Goal: Task Accomplishment & Management: Use online tool/utility

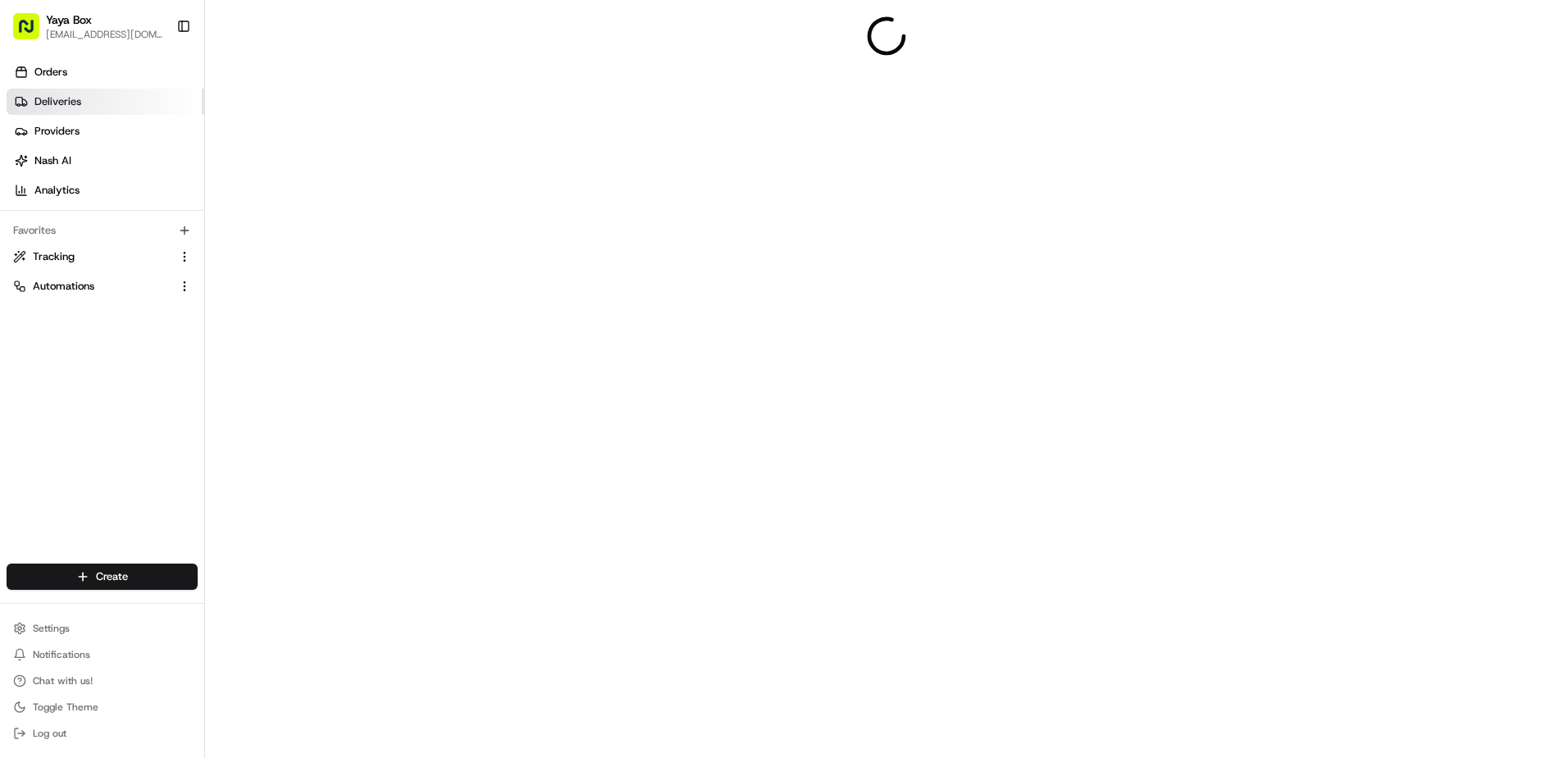
click at [125, 103] on link "Deliveries" at bounding box center [105, 102] width 197 height 27
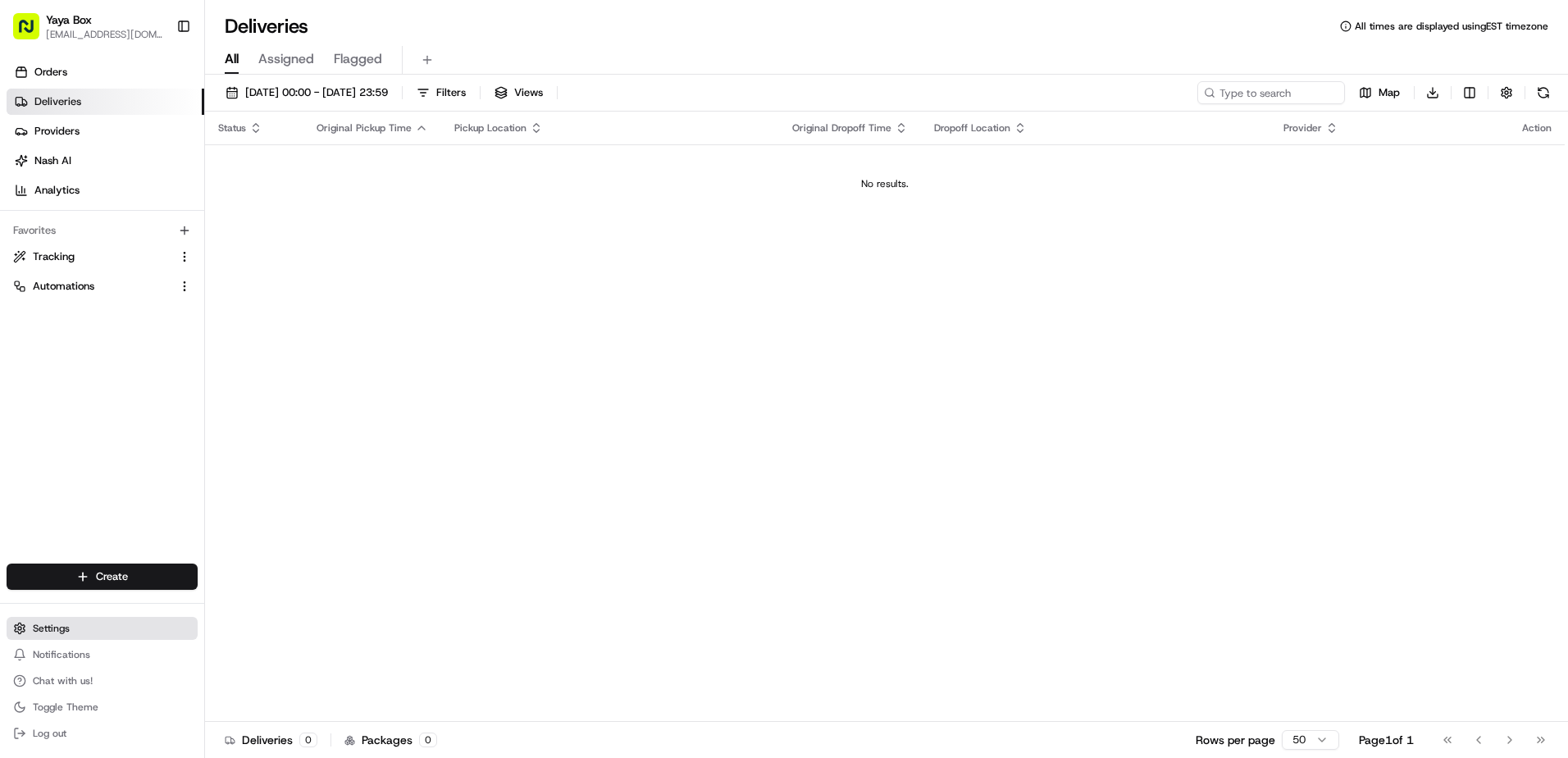
click at [65, 625] on span "Settings" at bounding box center [51, 629] width 37 height 13
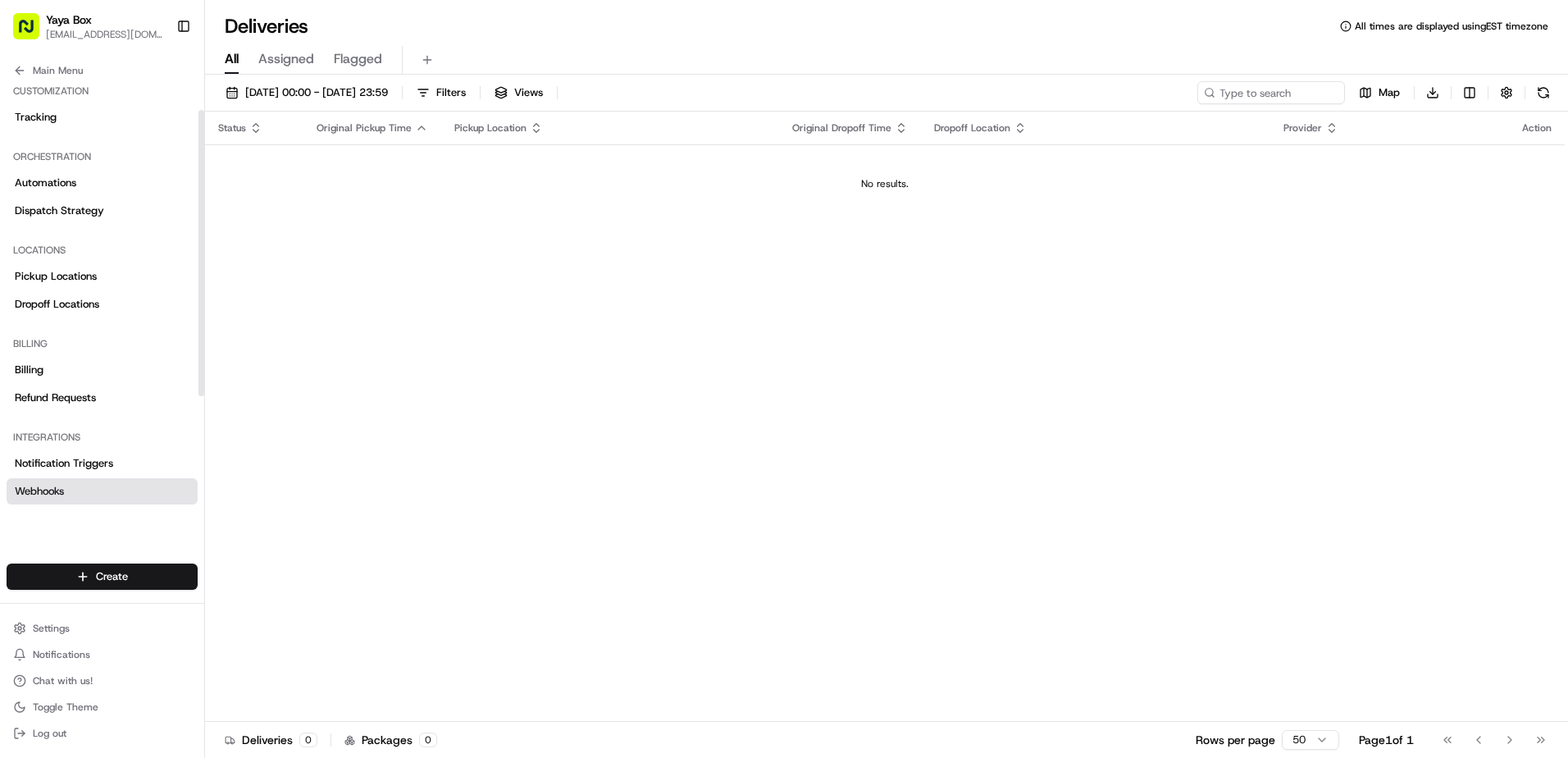
scroll to position [164, 0]
click at [86, 456] on span "Notification Triggers" at bounding box center [64, 459] width 99 height 15
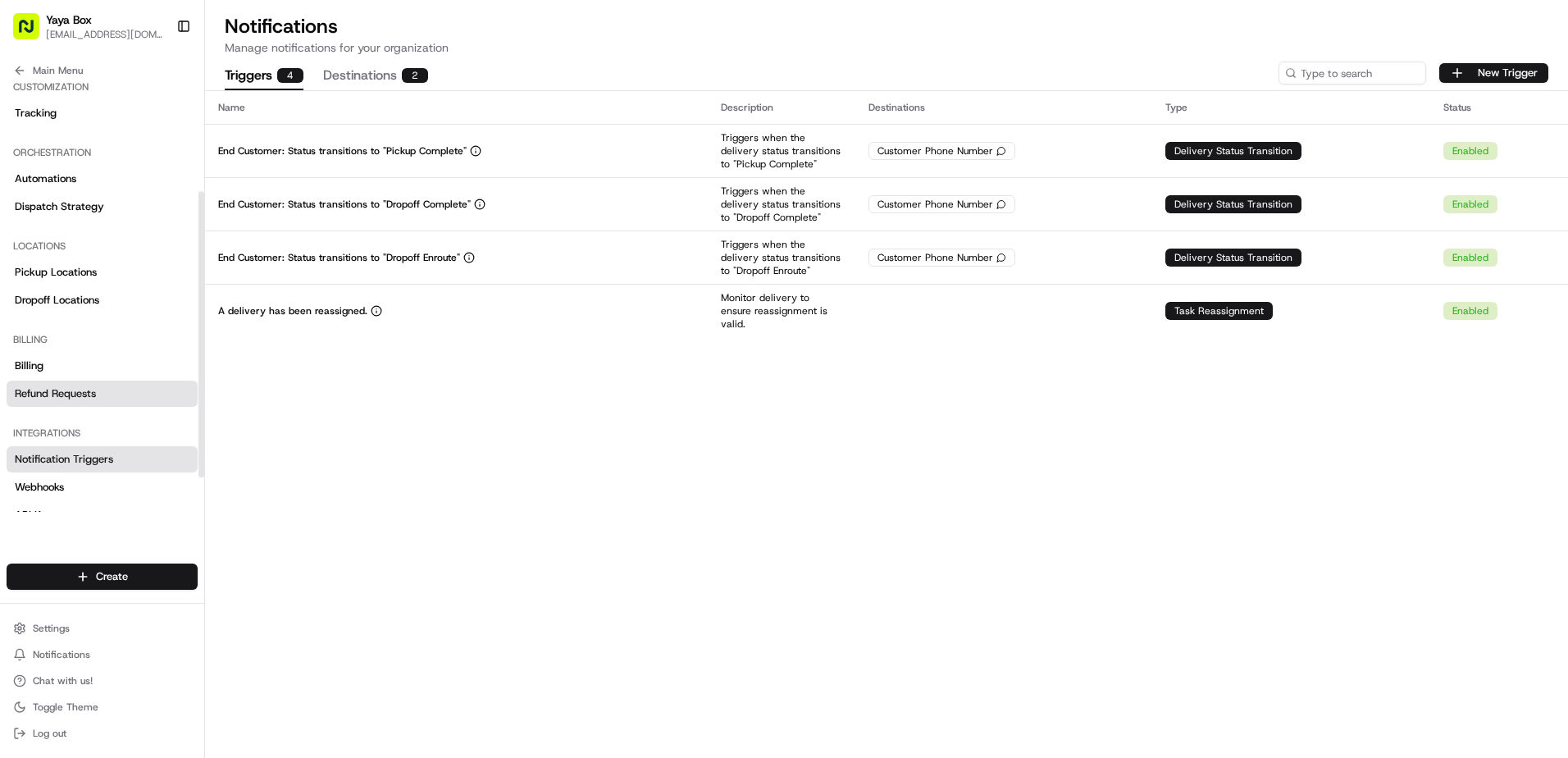
click at [82, 400] on span "Refund Requests" at bounding box center [56, 394] width 81 height 15
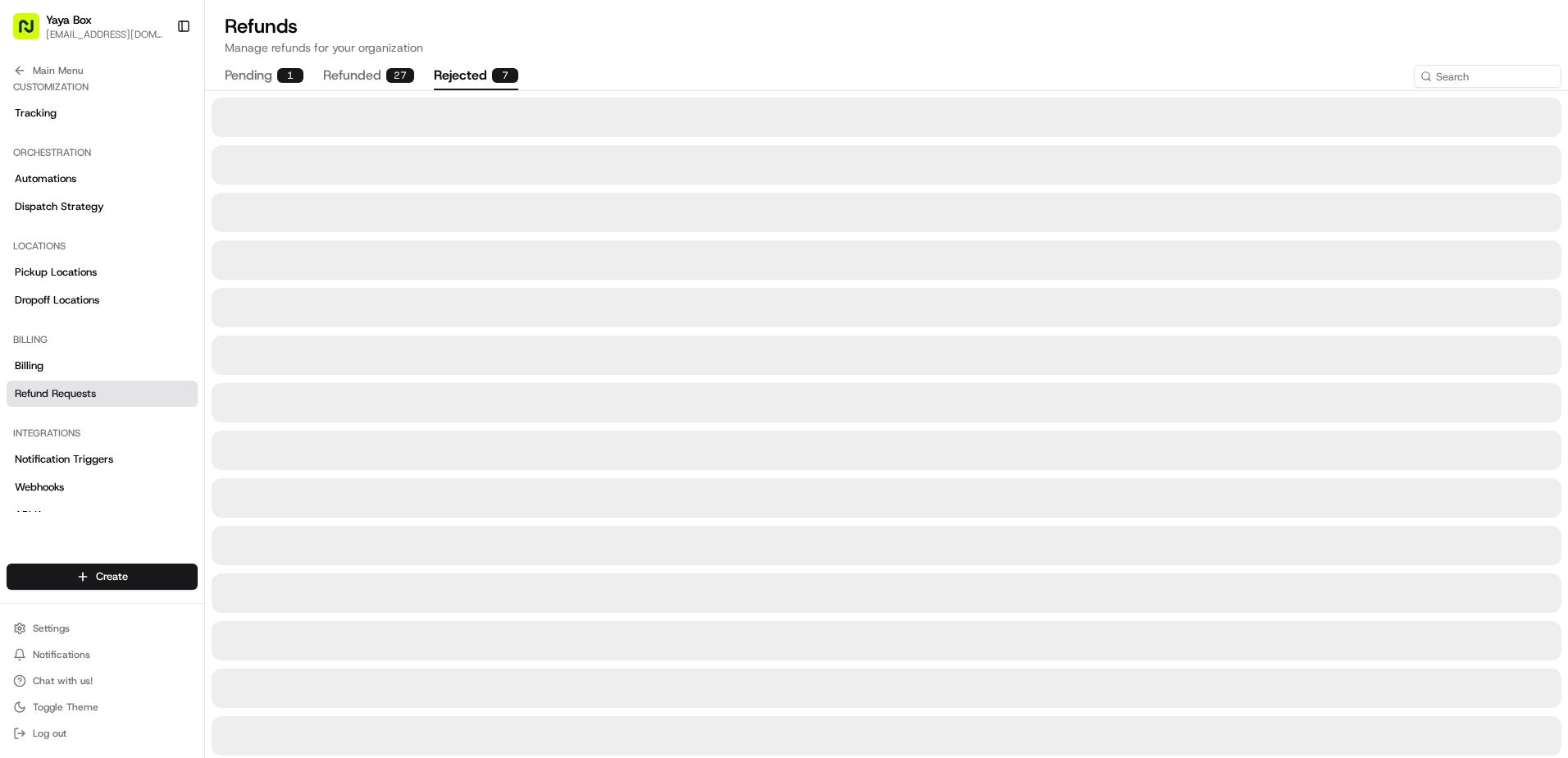
click at [446, 77] on button "rejected 7" at bounding box center [476, 76] width 85 height 28
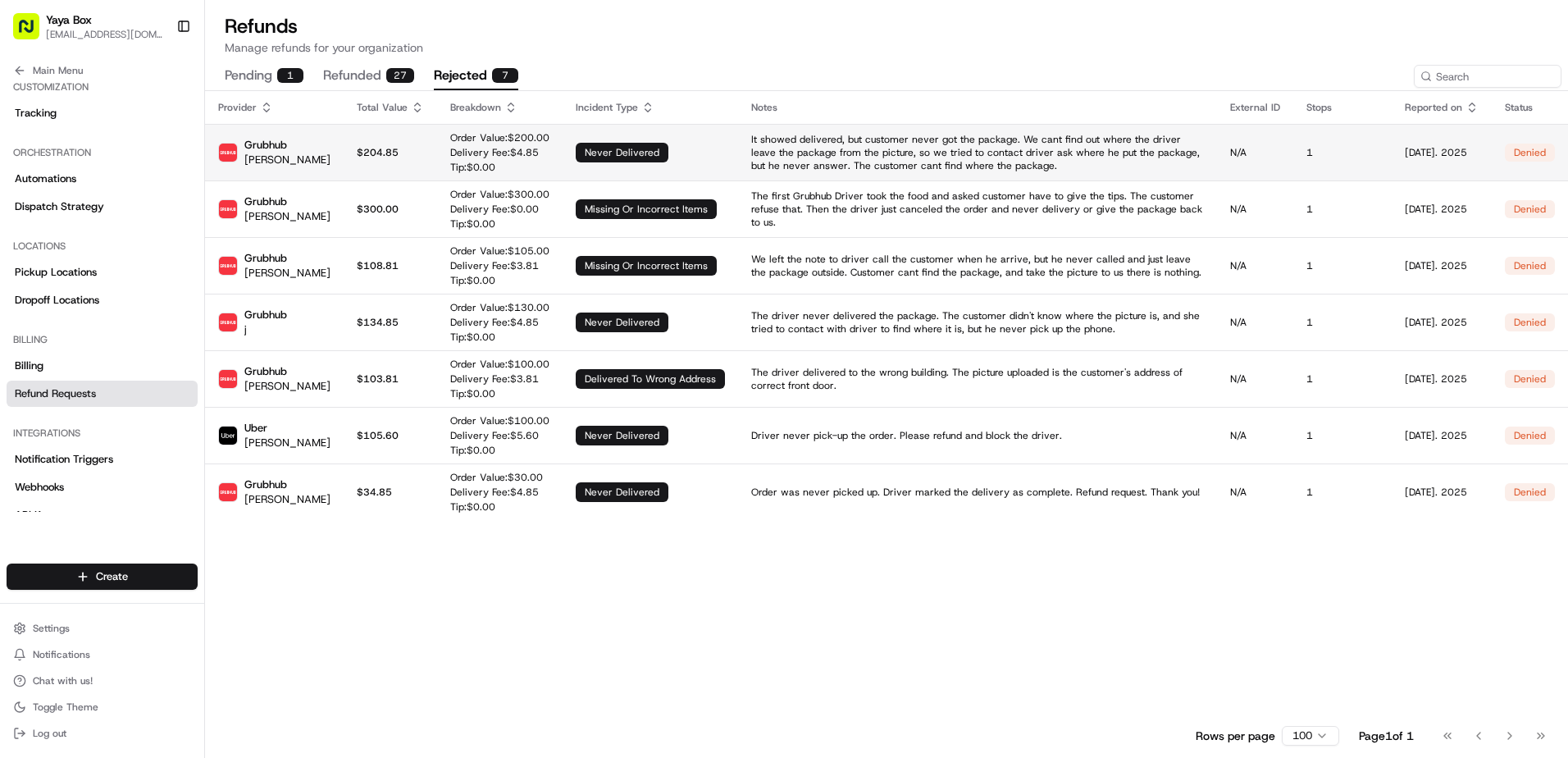
click at [437, 147] on td "Order Value: $ 200.00 Delivery Fee: $ 4.85 Tip: $ 0.00" at bounding box center [499, 152] width 125 height 56
click at [342, 82] on button "refunded 27" at bounding box center [369, 76] width 91 height 28
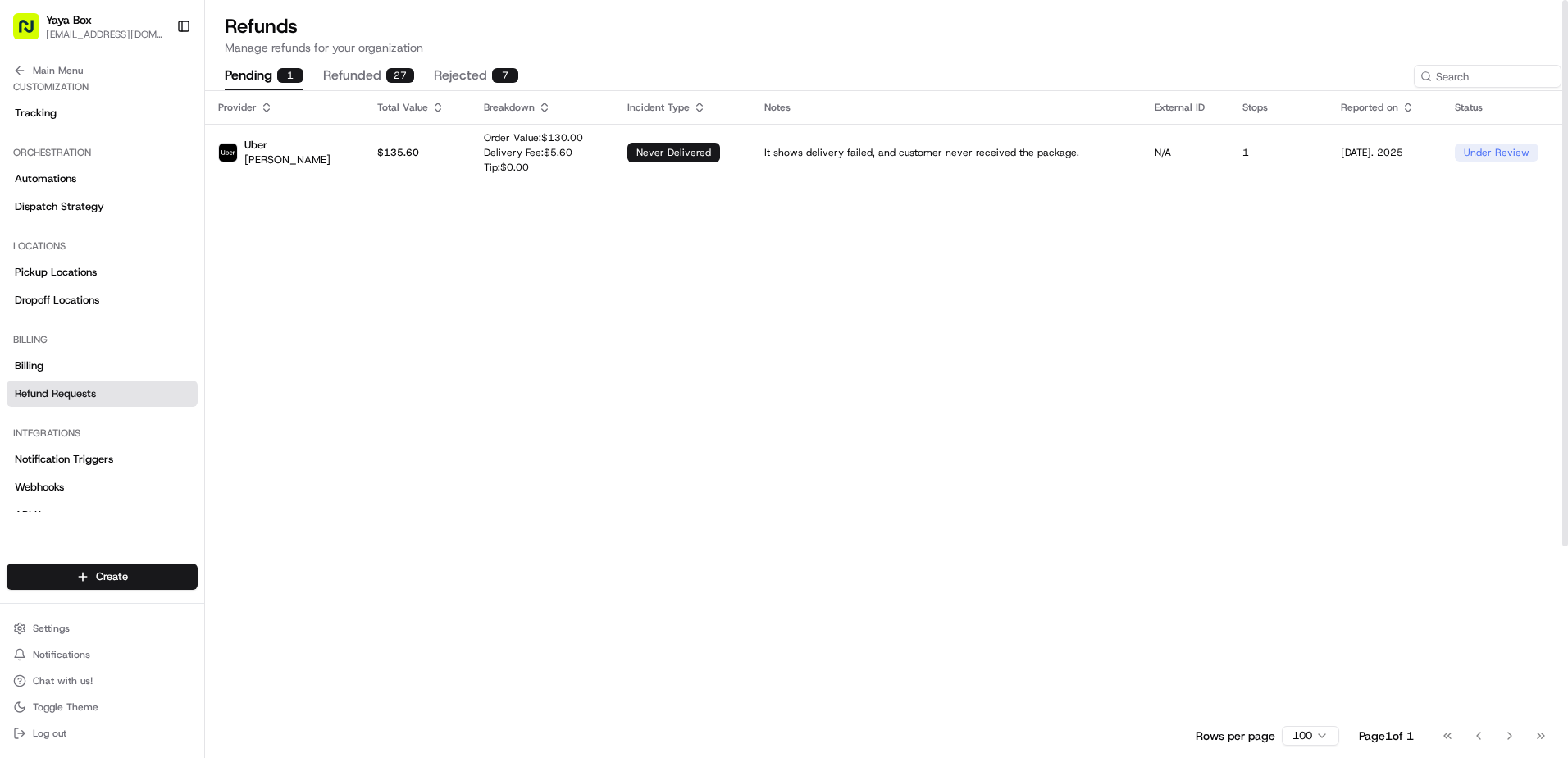
click at [262, 68] on button "pending 1" at bounding box center [264, 76] width 79 height 28
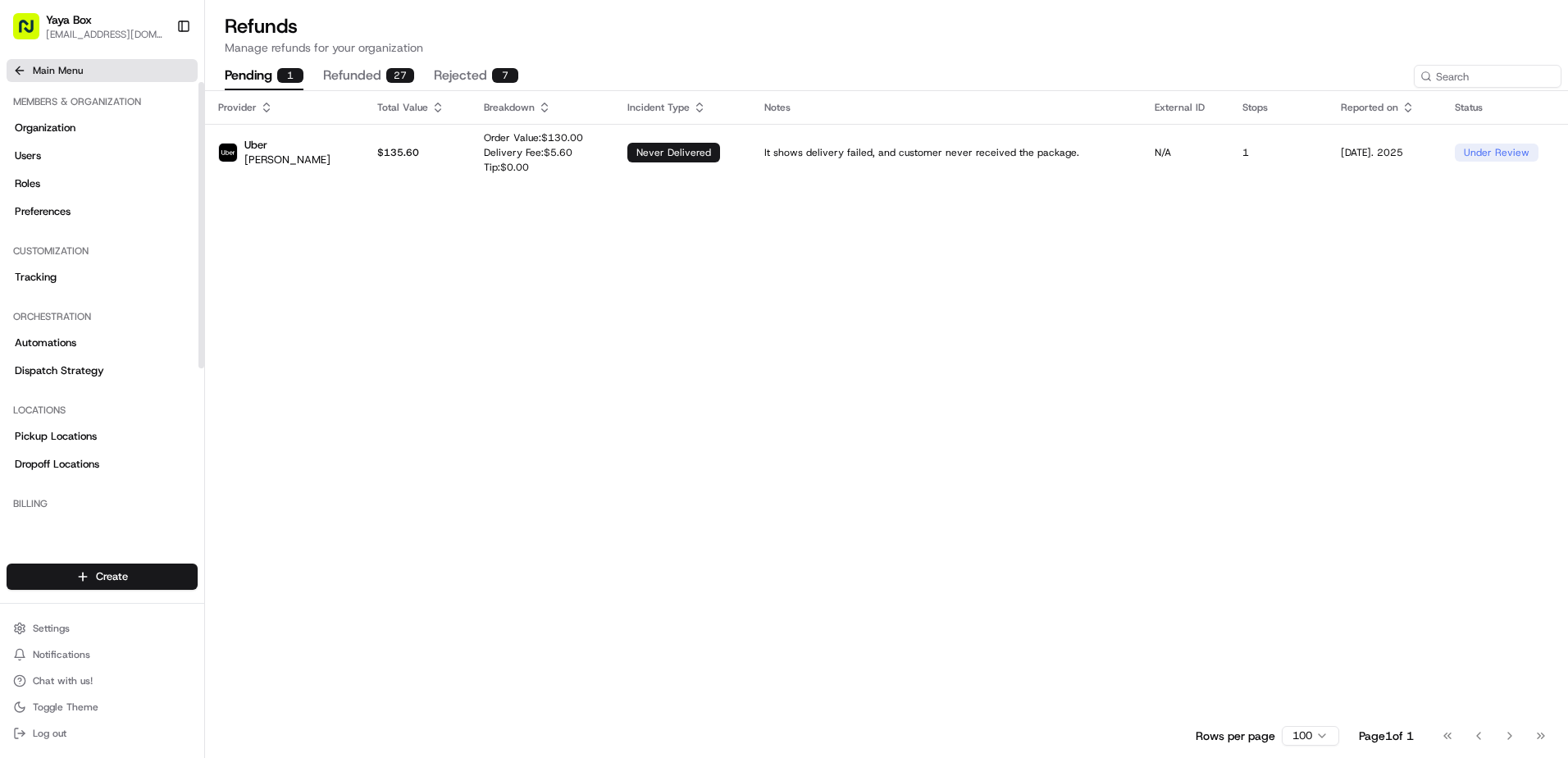
click at [63, 73] on span "Main Menu" at bounding box center [58, 70] width 50 height 13
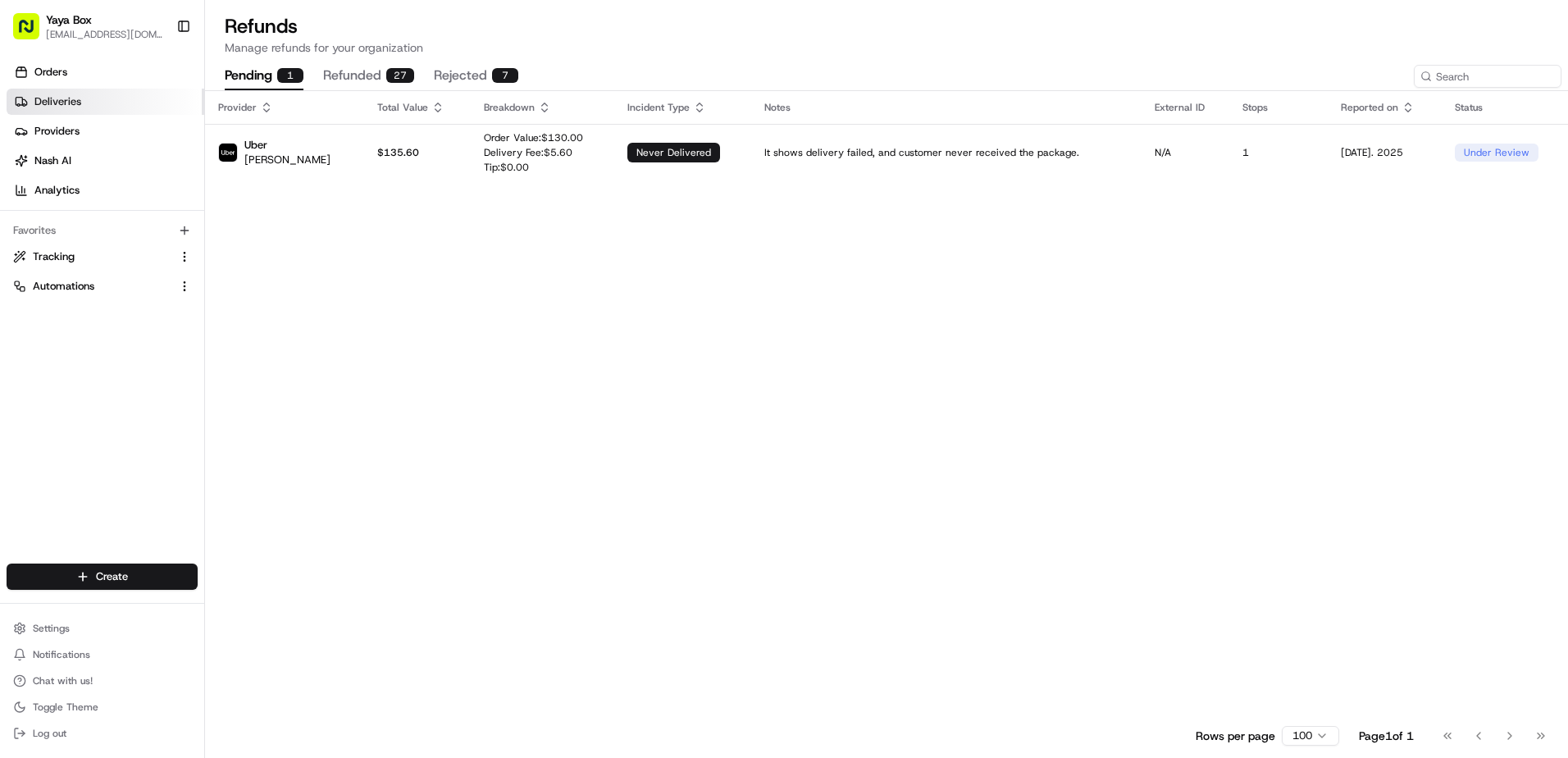
click at [85, 101] on link "Deliveries" at bounding box center [105, 102] width 197 height 27
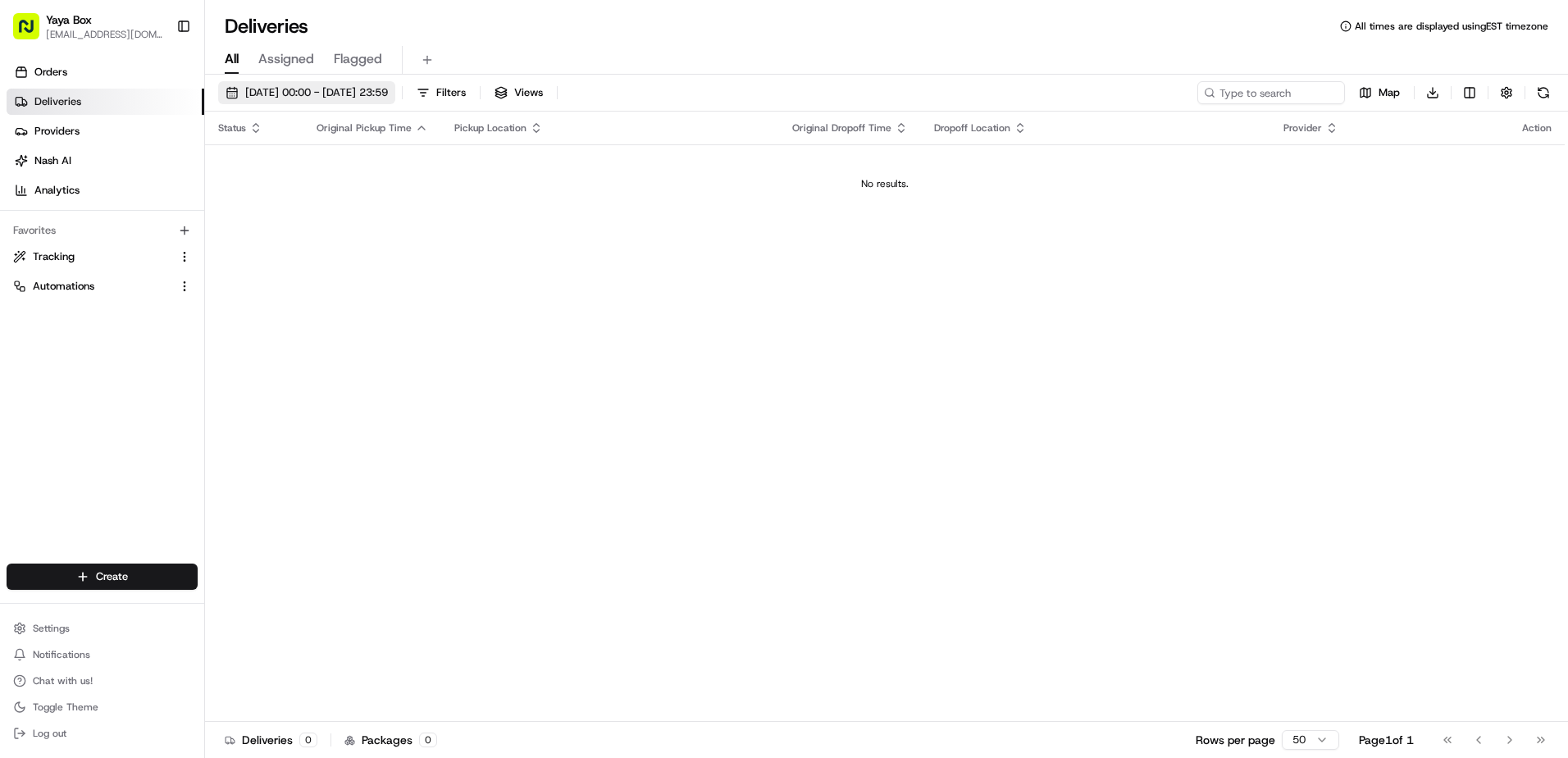
click at [388, 90] on span "[DATE] 00:00 - [DATE] 23:59" at bounding box center [317, 93] width 143 height 15
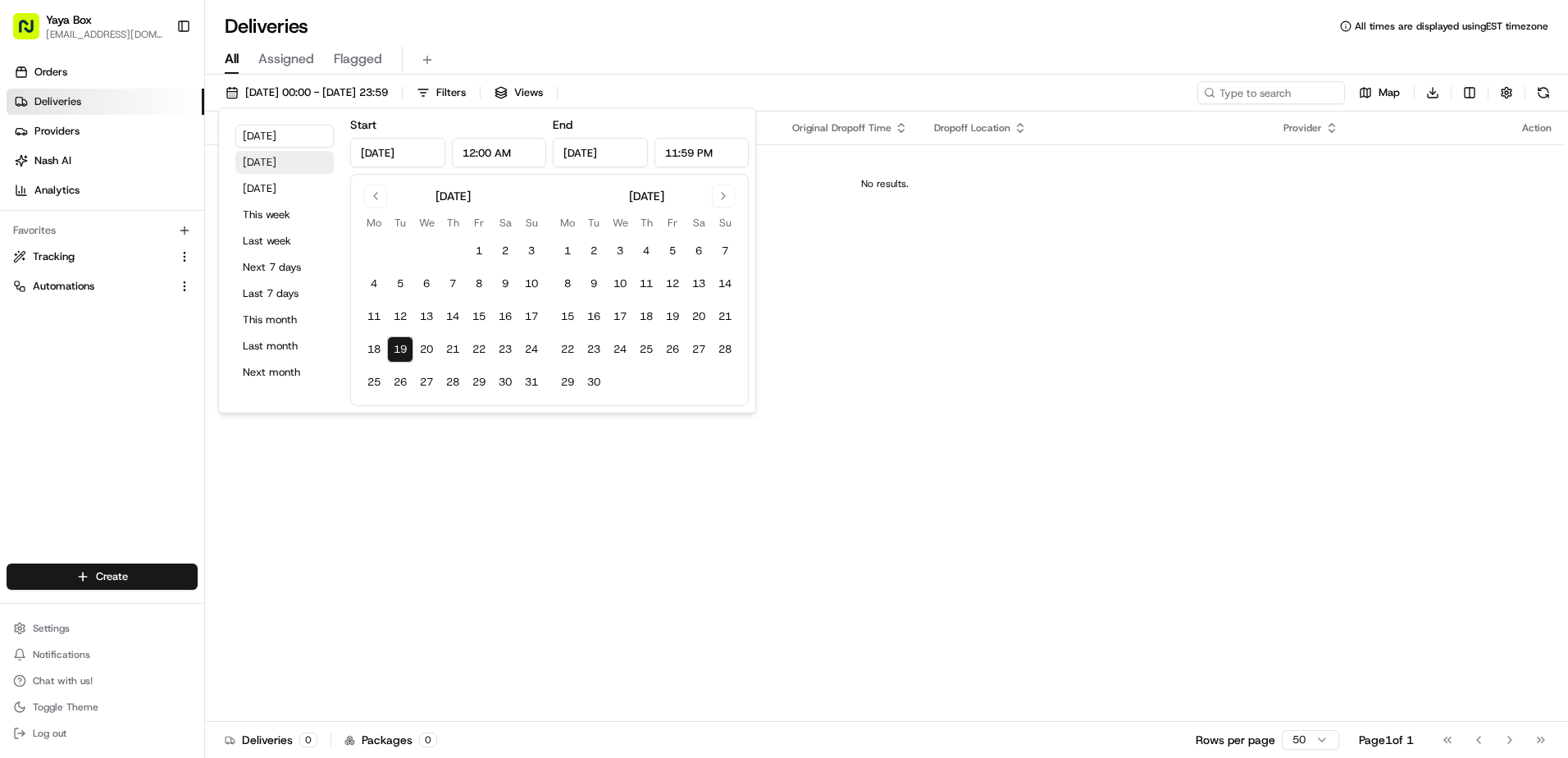
click at [302, 158] on button "Yesterday" at bounding box center [284, 163] width 99 height 23
type input "Aug 18, 2025"
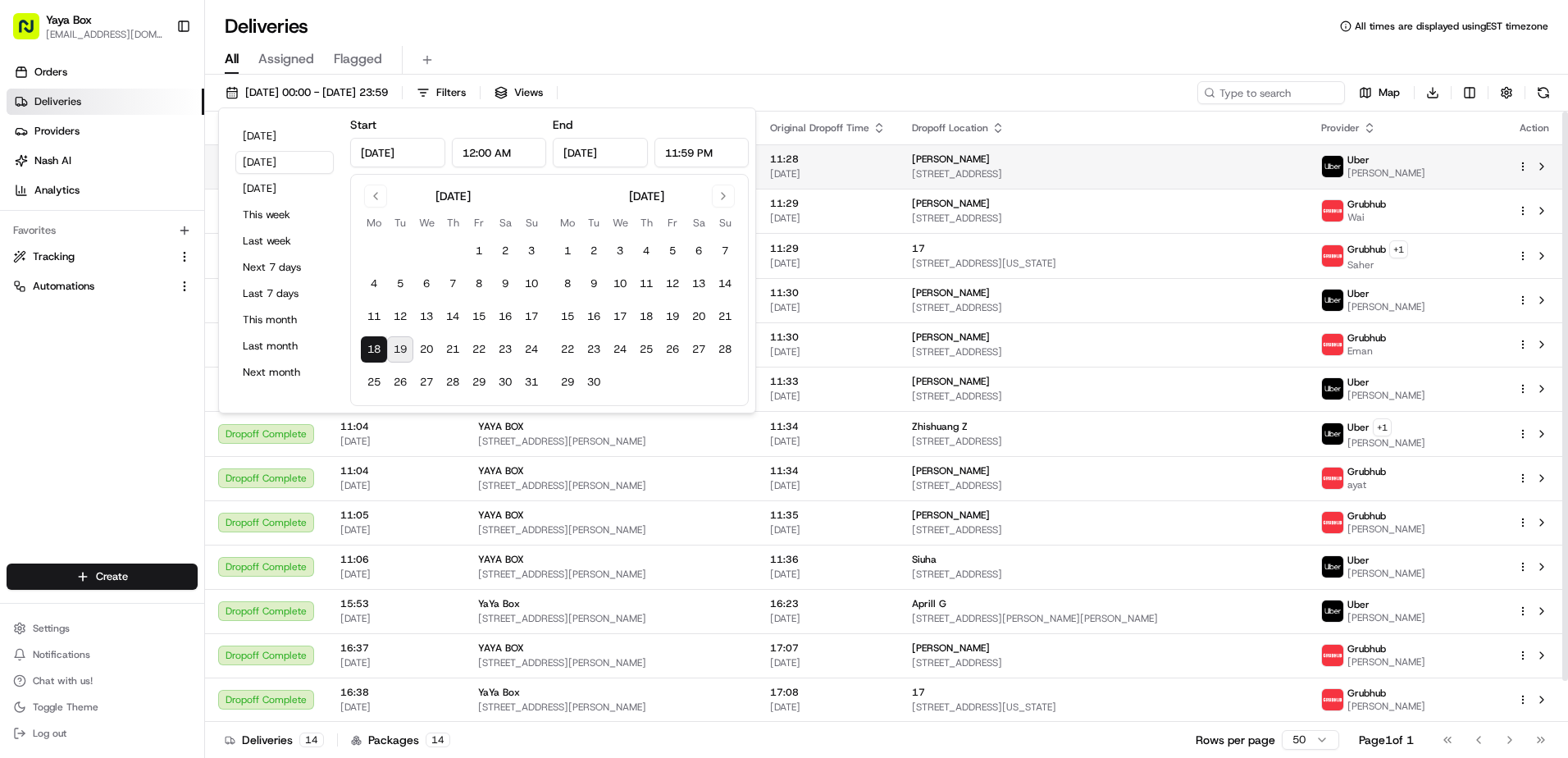
click at [1119, 177] on span "[STREET_ADDRESS]" at bounding box center [1104, 174] width 383 height 13
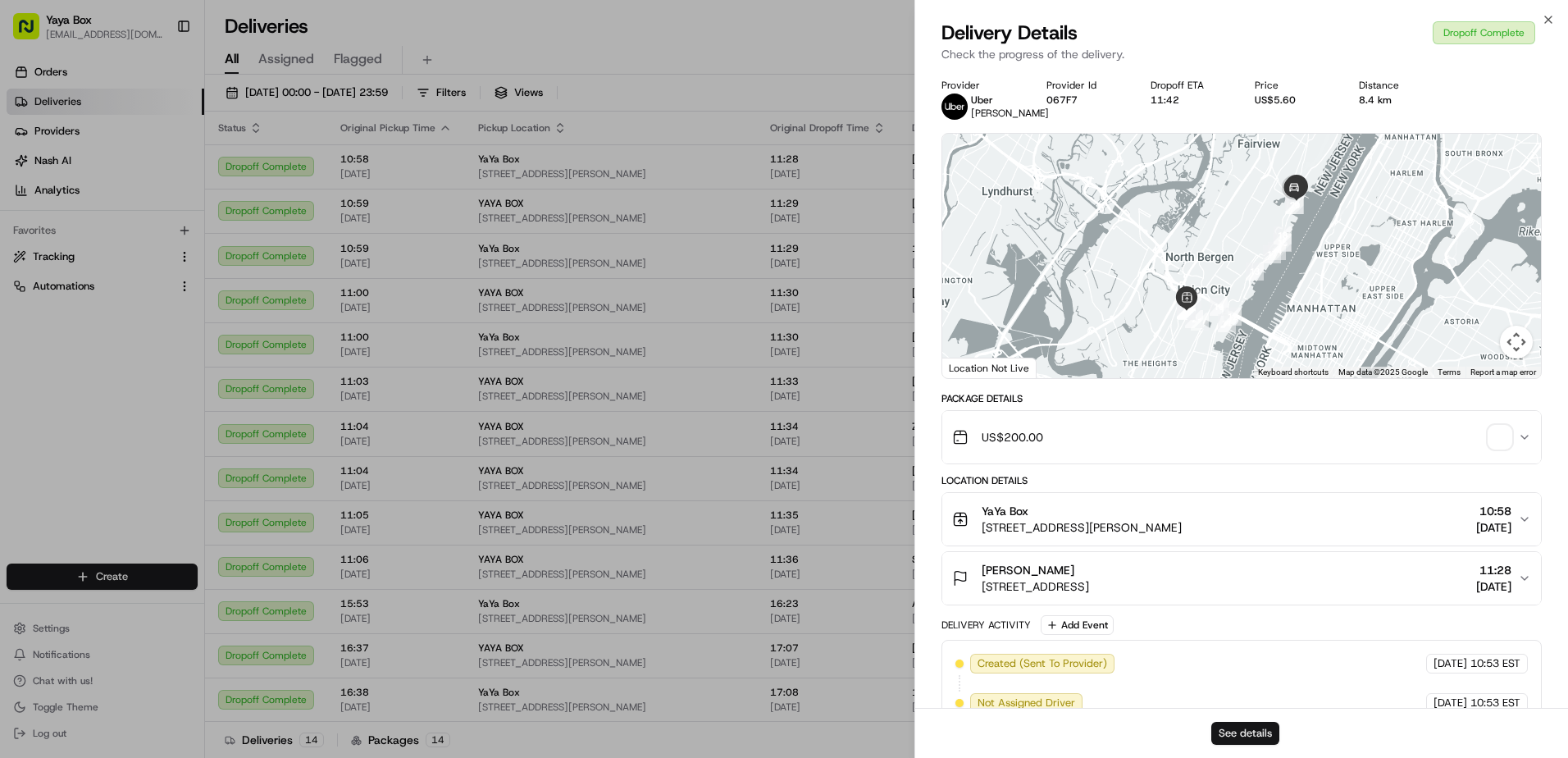
click at [1232, 726] on button "See details" at bounding box center [1245, 733] width 68 height 23
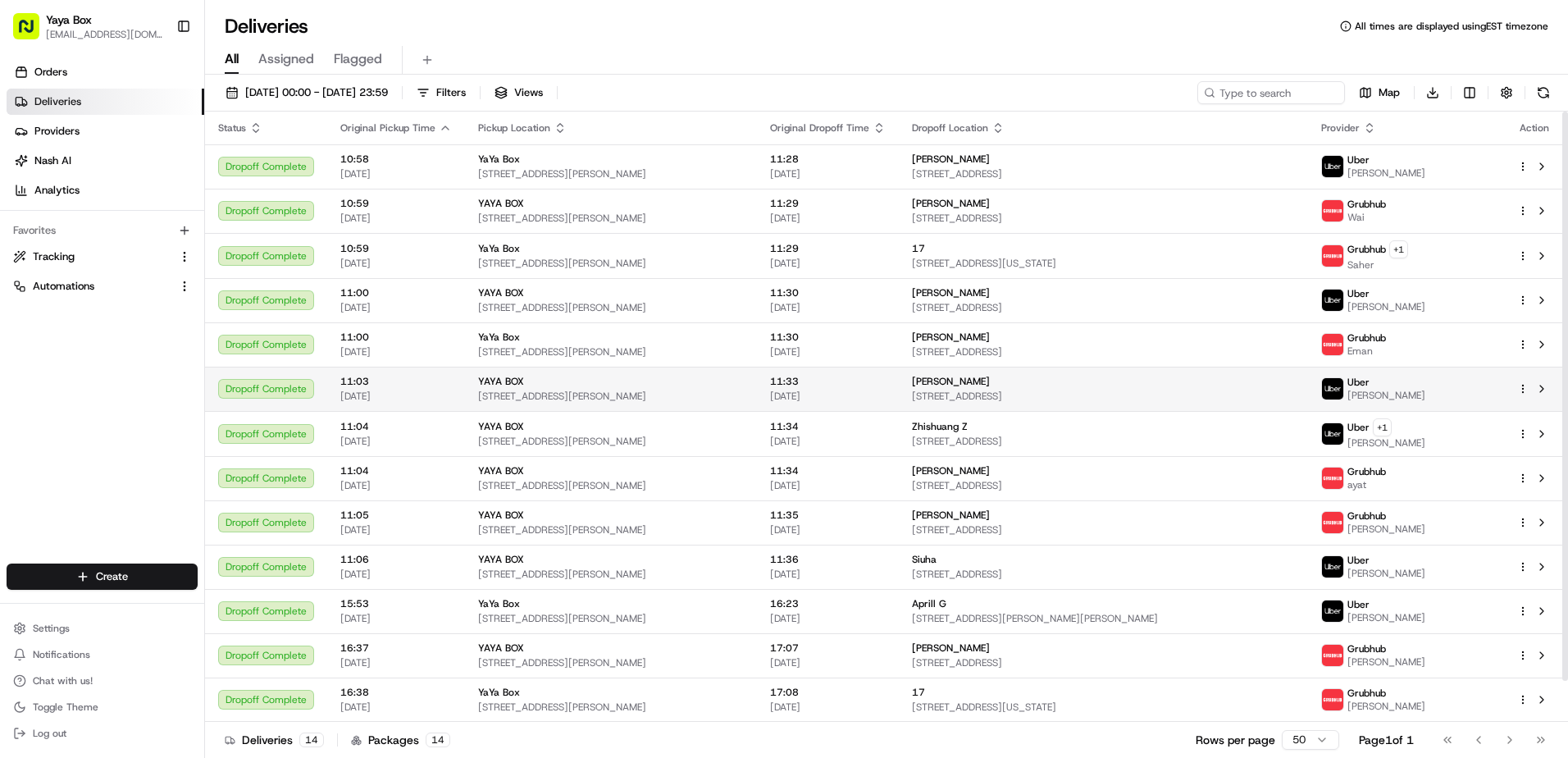
click at [909, 409] on td "Ying D 624 Penn Ave, Teaneck, NJ 07666, USA" at bounding box center [1104, 388] width 410 height 44
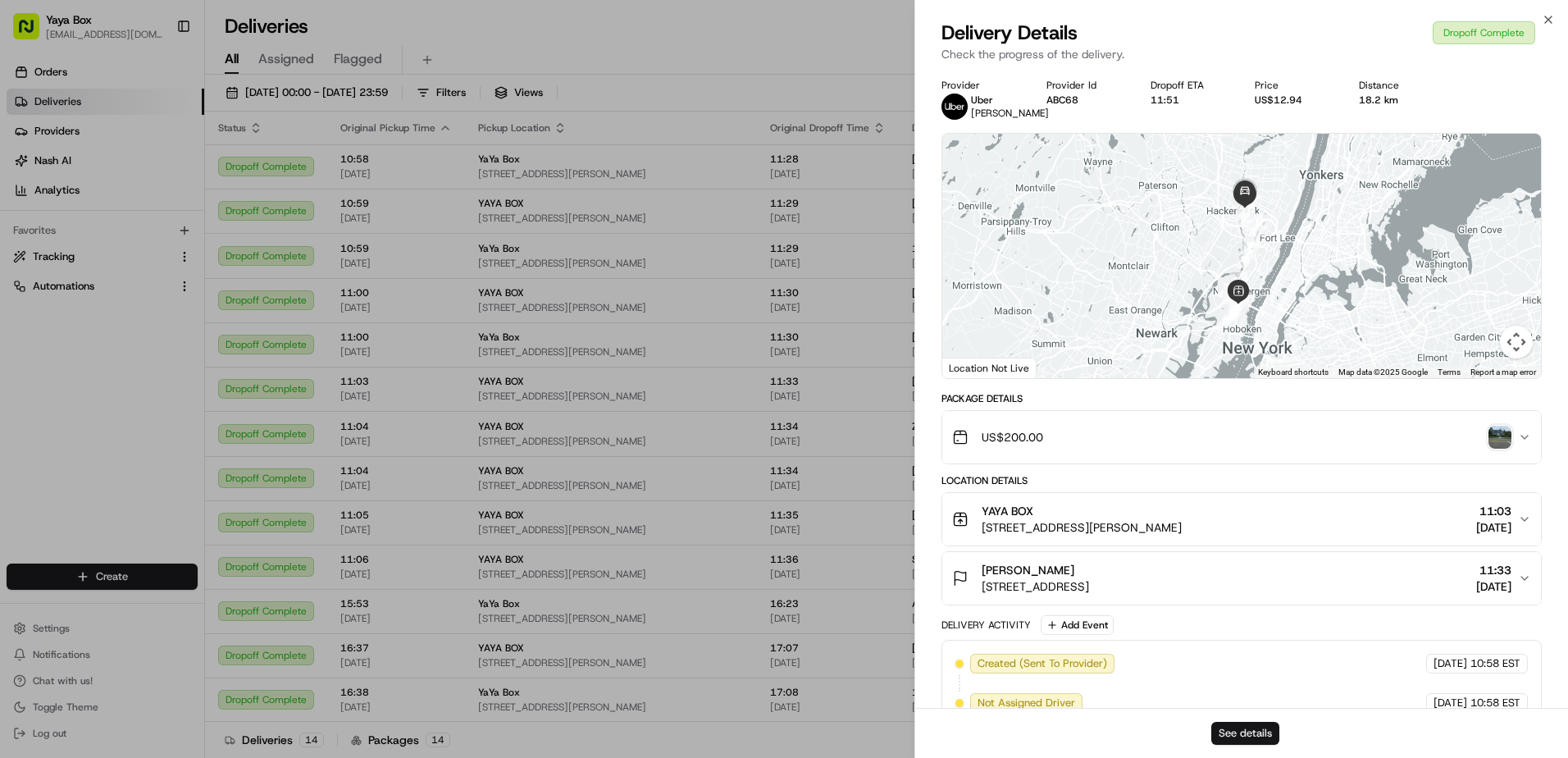
click at [1229, 727] on button "See details" at bounding box center [1245, 733] width 68 height 23
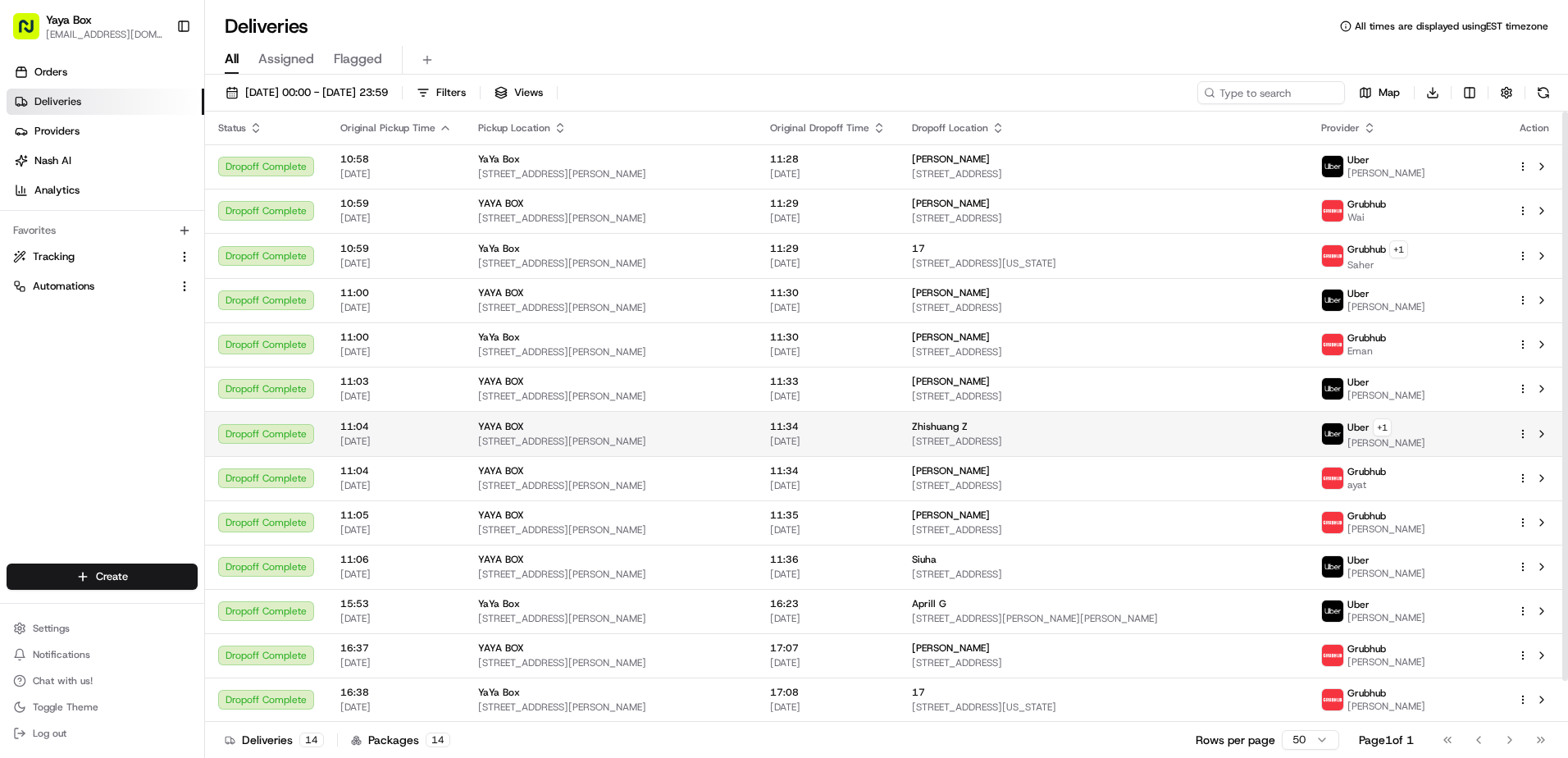
click at [1020, 445] on span "[STREET_ADDRESS]" at bounding box center [1104, 441] width 383 height 13
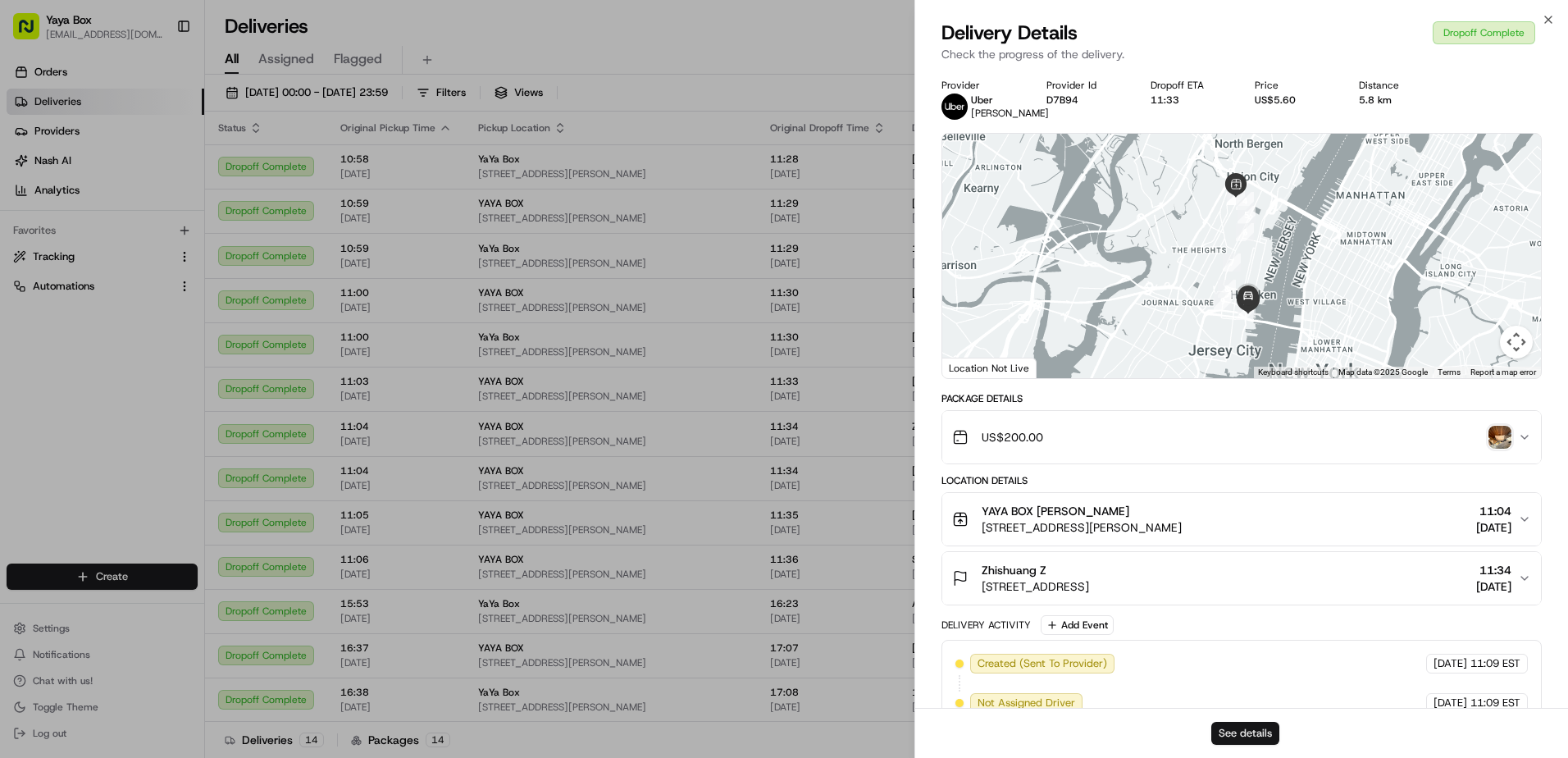
click at [1255, 734] on button "See details" at bounding box center [1245, 733] width 68 height 23
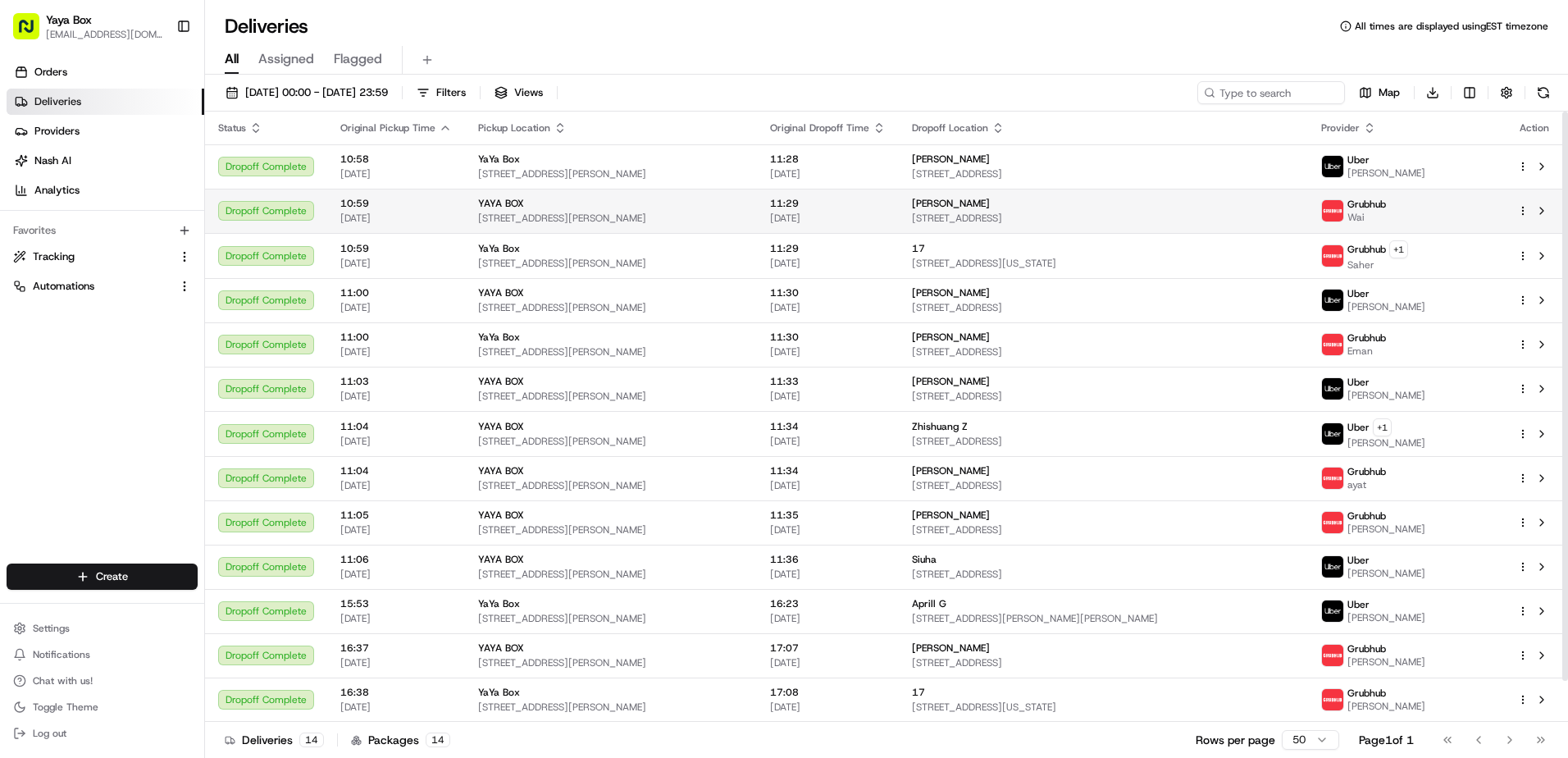
click at [924, 223] on span "[STREET_ADDRESS]" at bounding box center [1104, 218] width 383 height 13
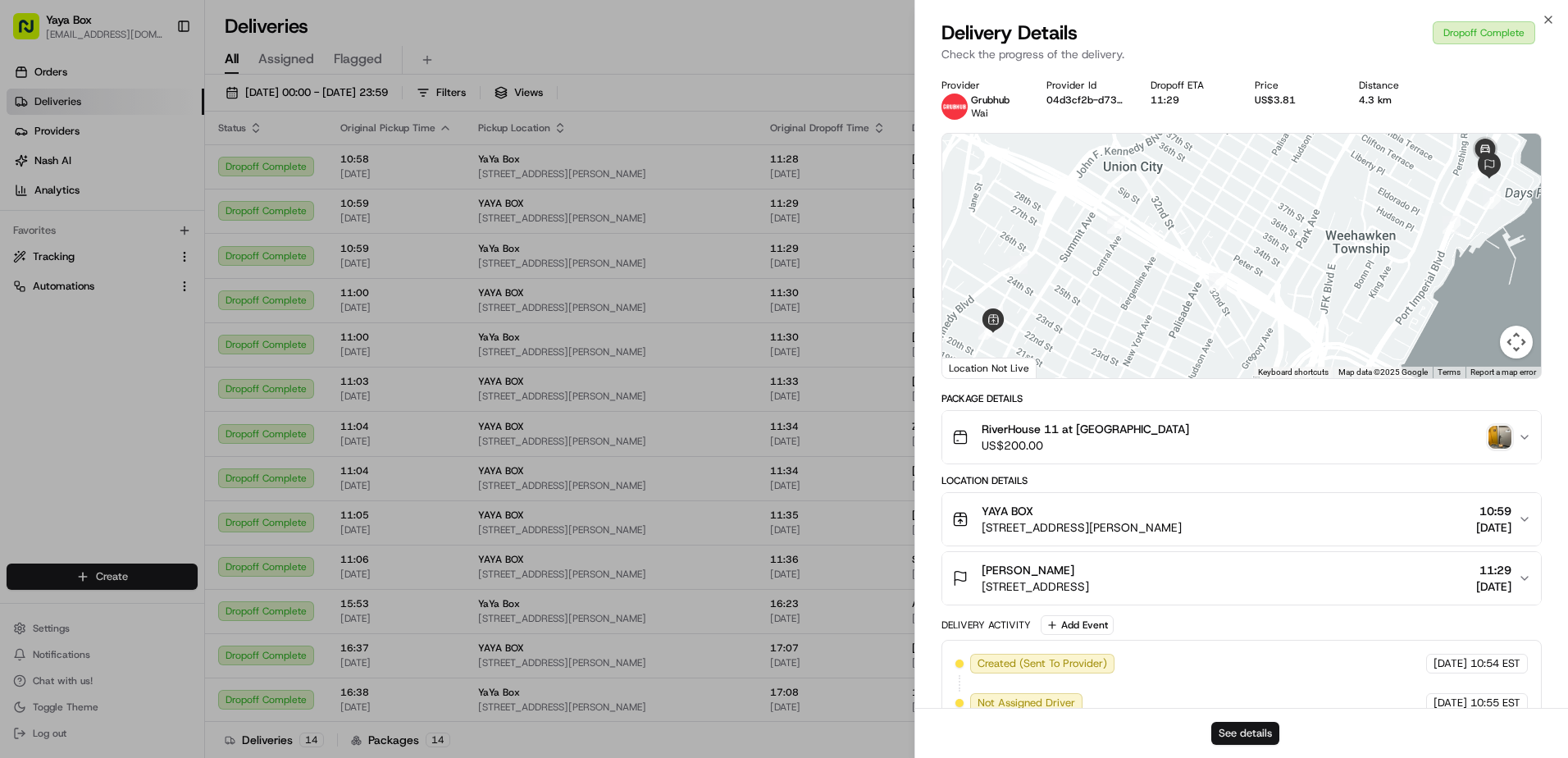
click at [1232, 737] on button "See details" at bounding box center [1245, 733] width 68 height 23
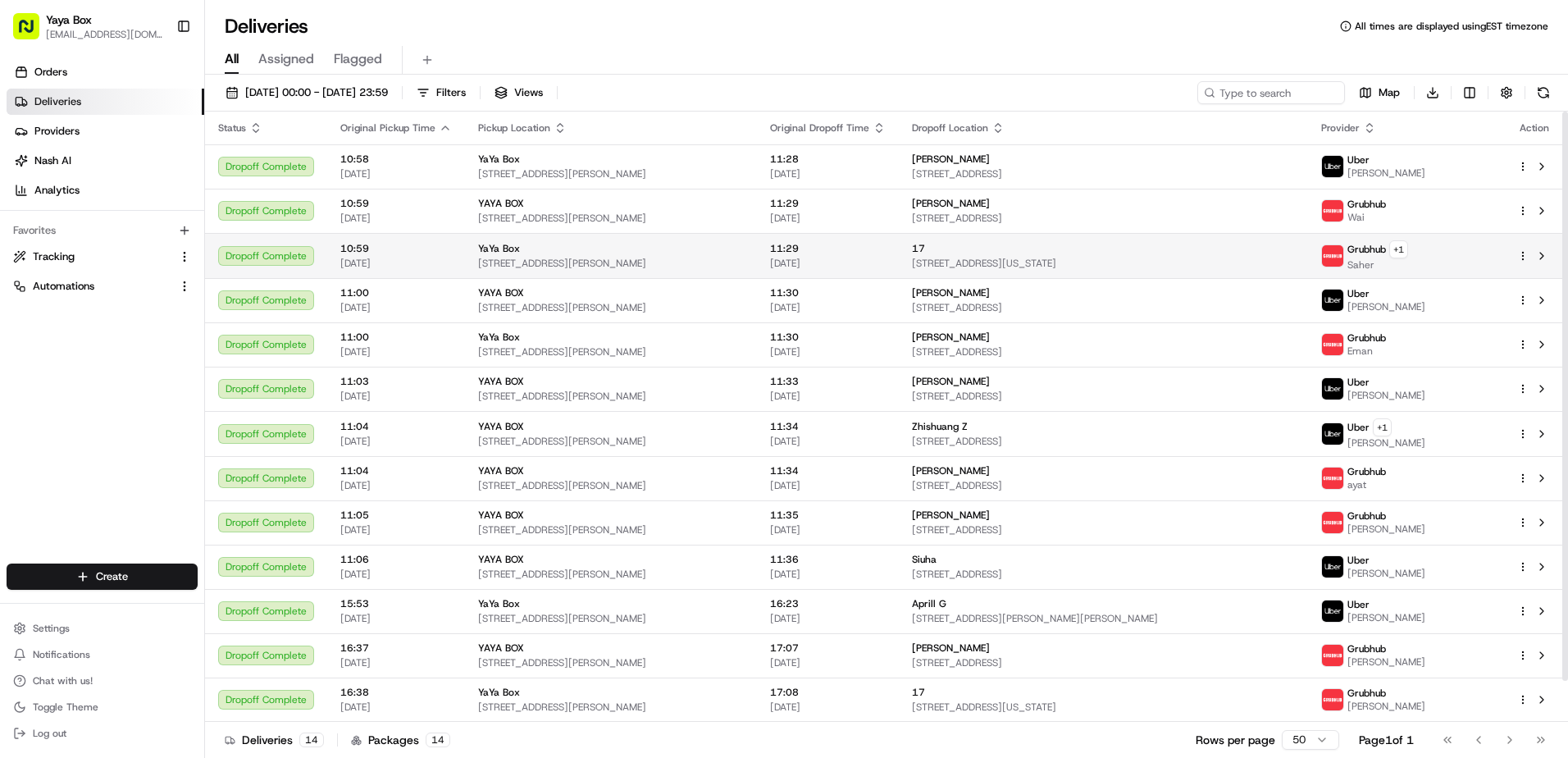
click at [844, 265] on span "18/08/2025" at bounding box center [828, 264] width 115 height 13
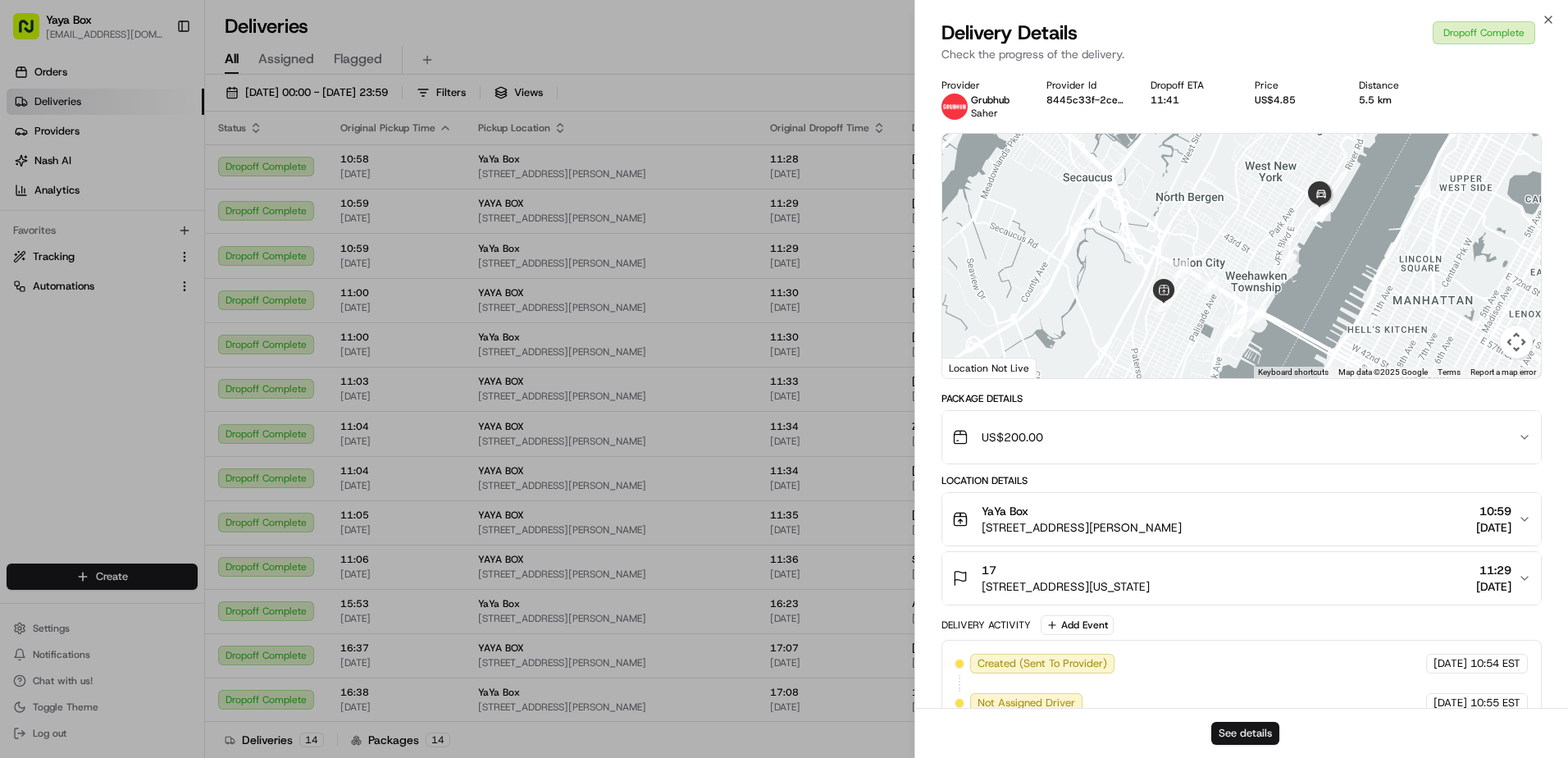
click at [1217, 732] on button "See details" at bounding box center [1245, 733] width 68 height 23
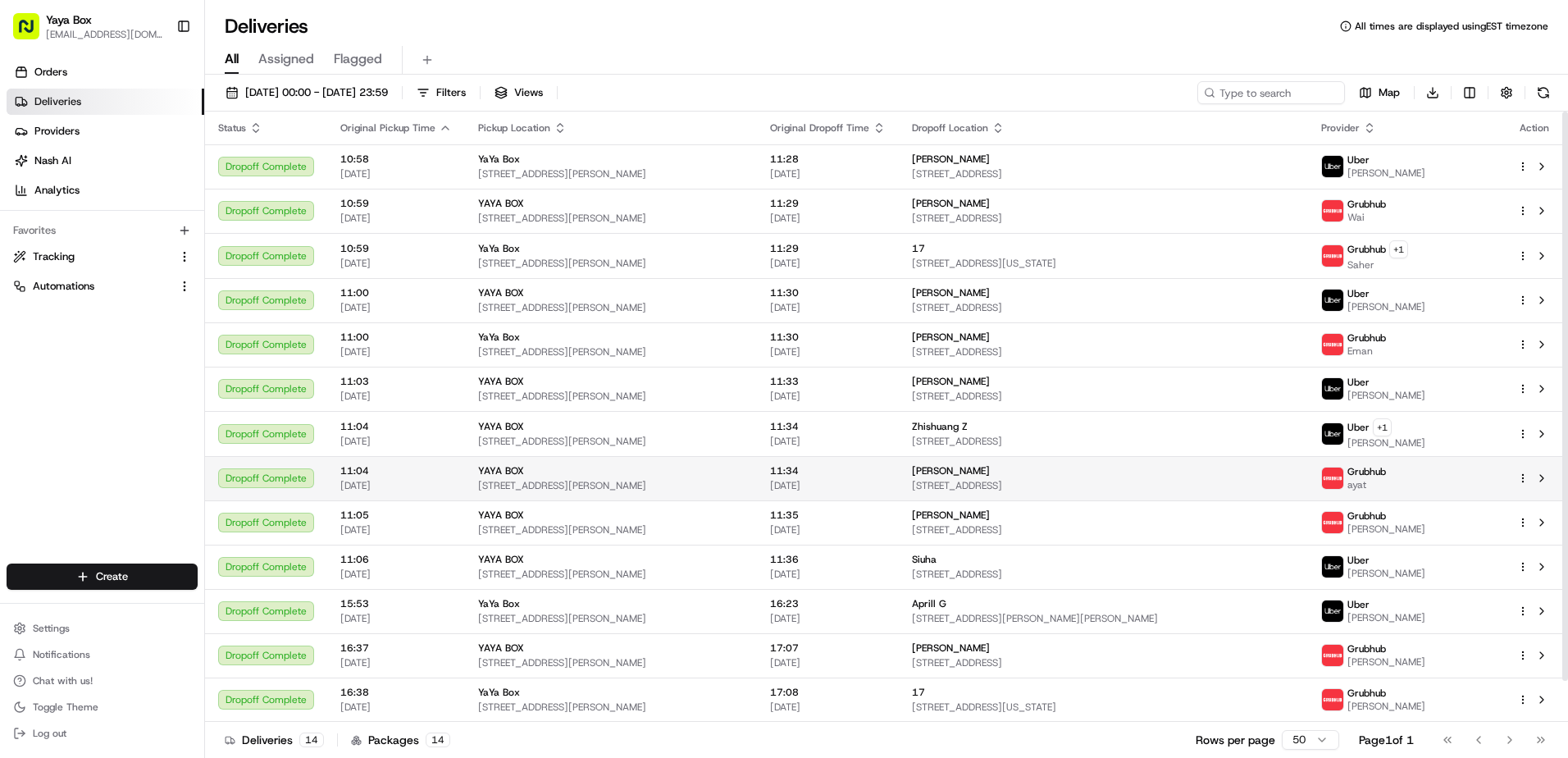
click at [925, 482] on span "[STREET_ADDRESS]" at bounding box center [1104, 486] width 383 height 13
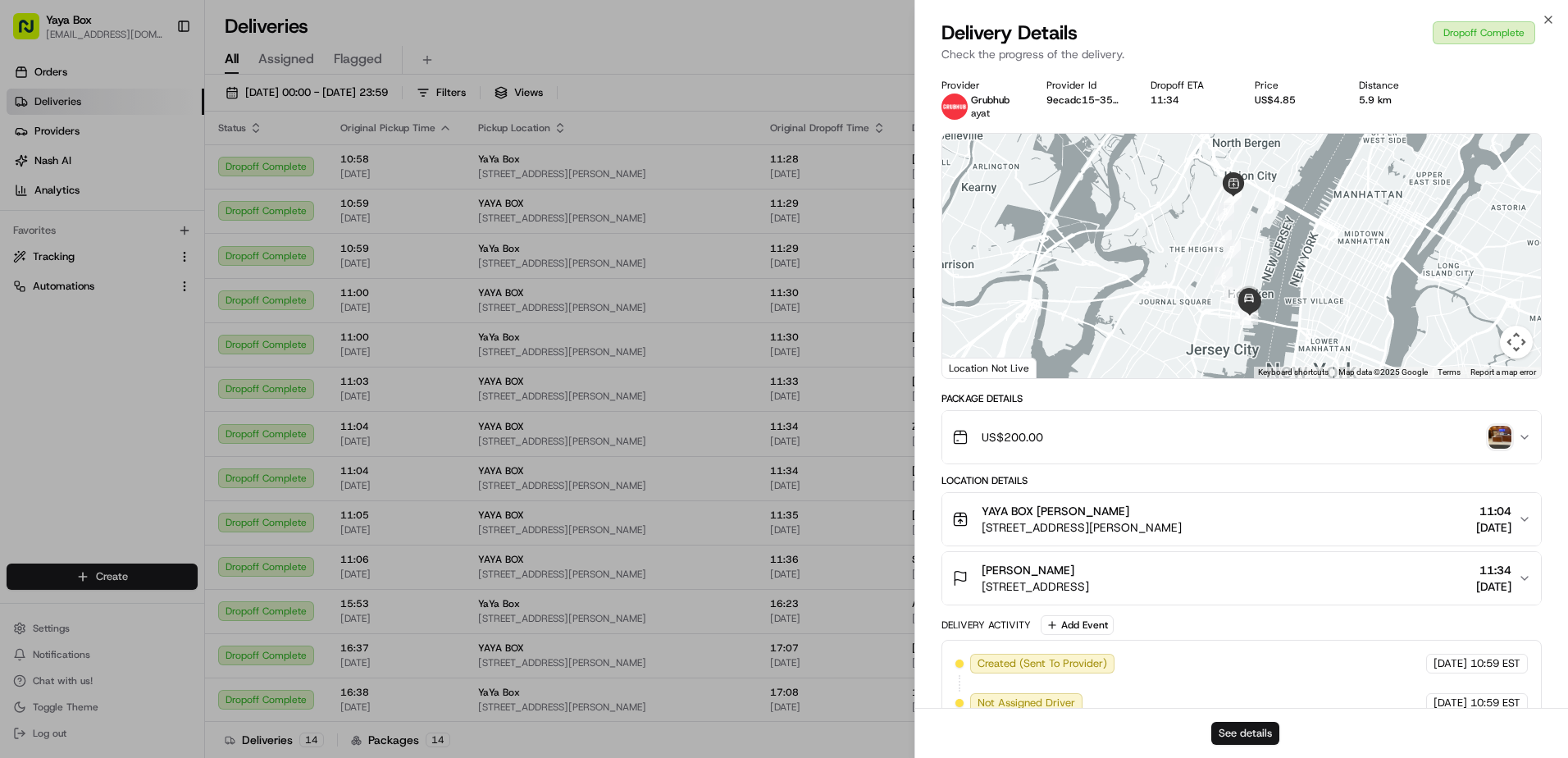
click at [1242, 723] on button "See details" at bounding box center [1245, 733] width 68 height 23
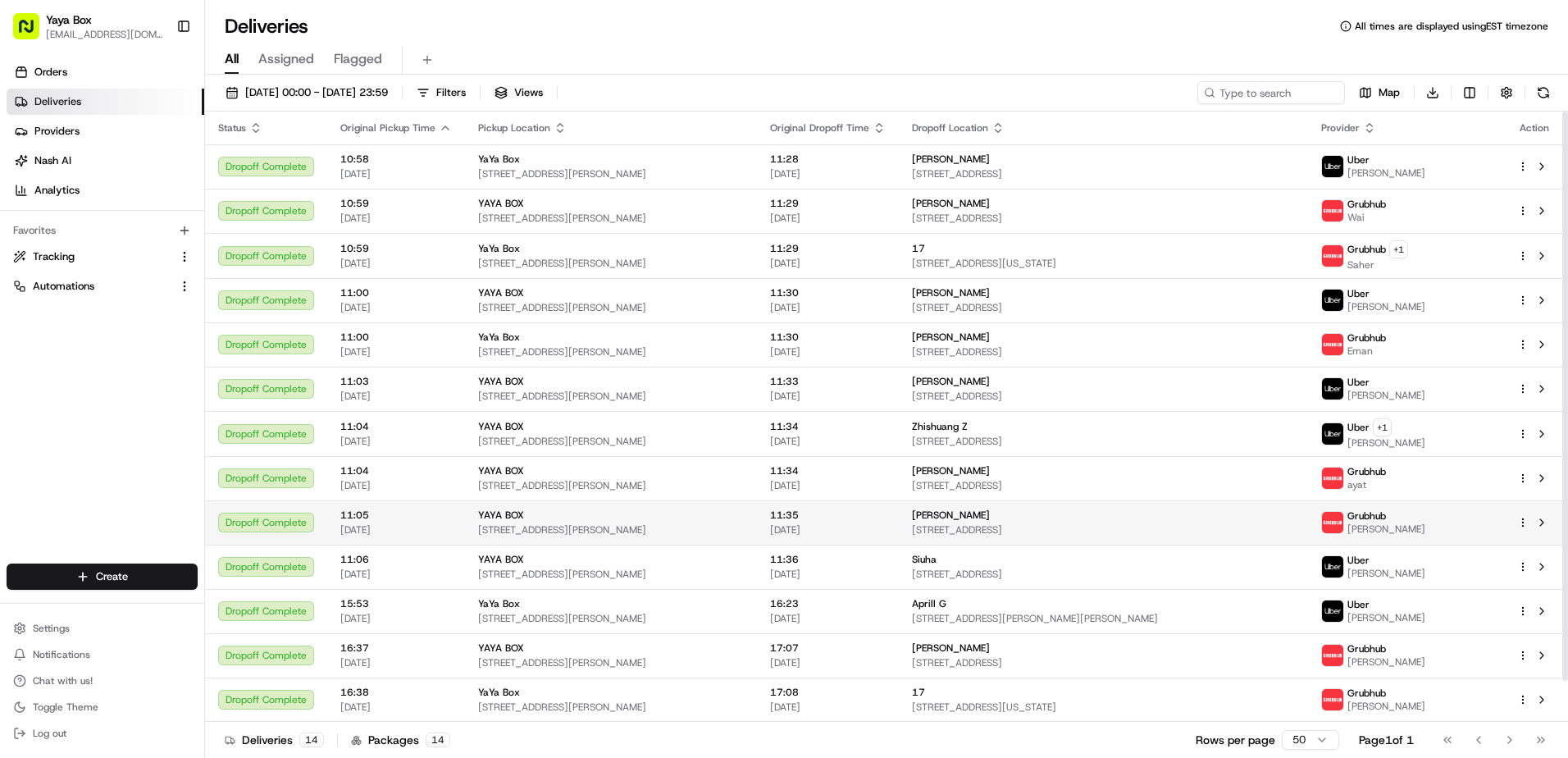
click at [912, 526] on td "Tesia Chai 628 36th St #2, Union City, NJ 07087, USA" at bounding box center [1104, 522] width 410 height 44
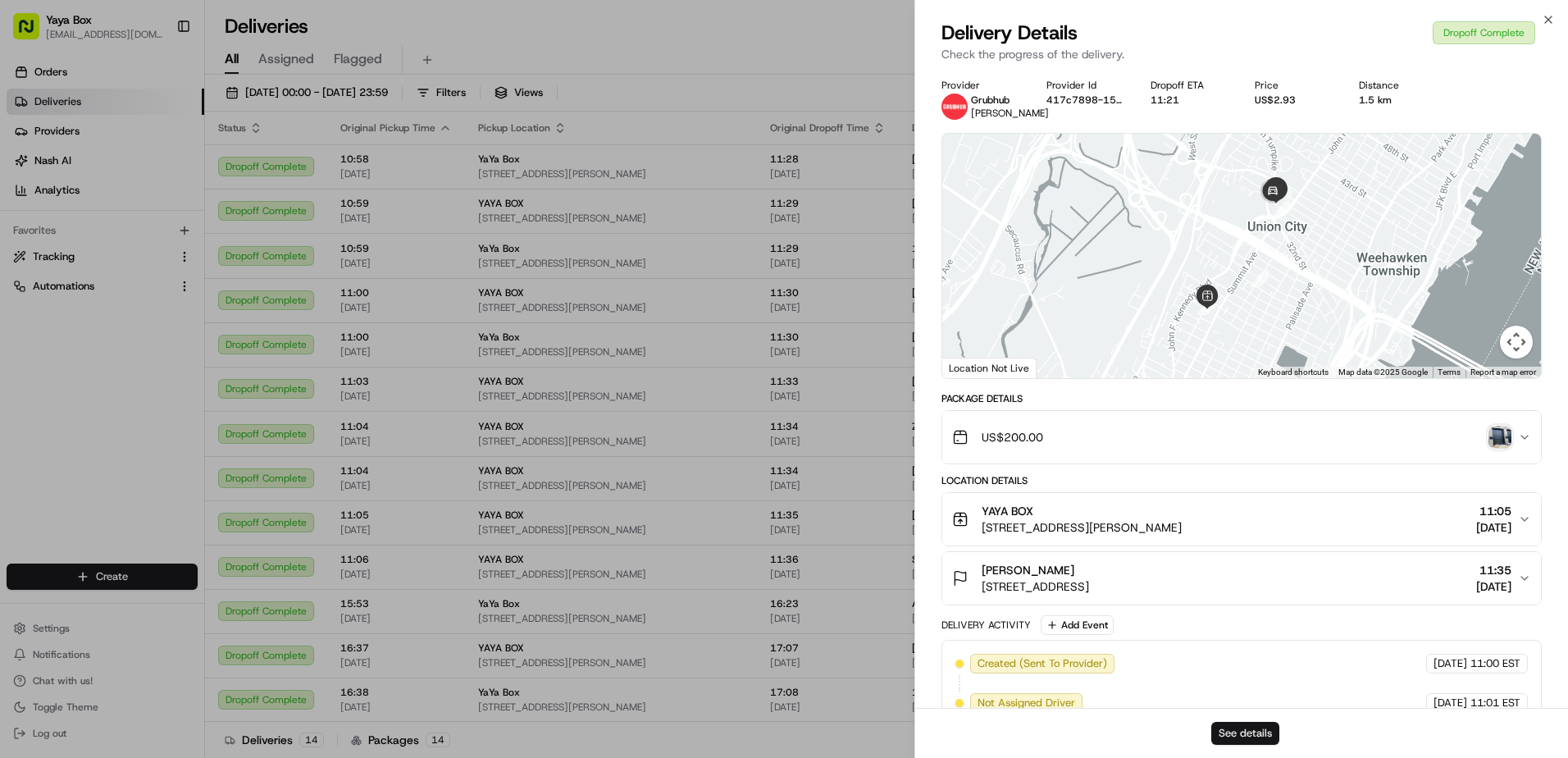
click at [1227, 731] on button "See details" at bounding box center [1245, 733] width 68 height 23
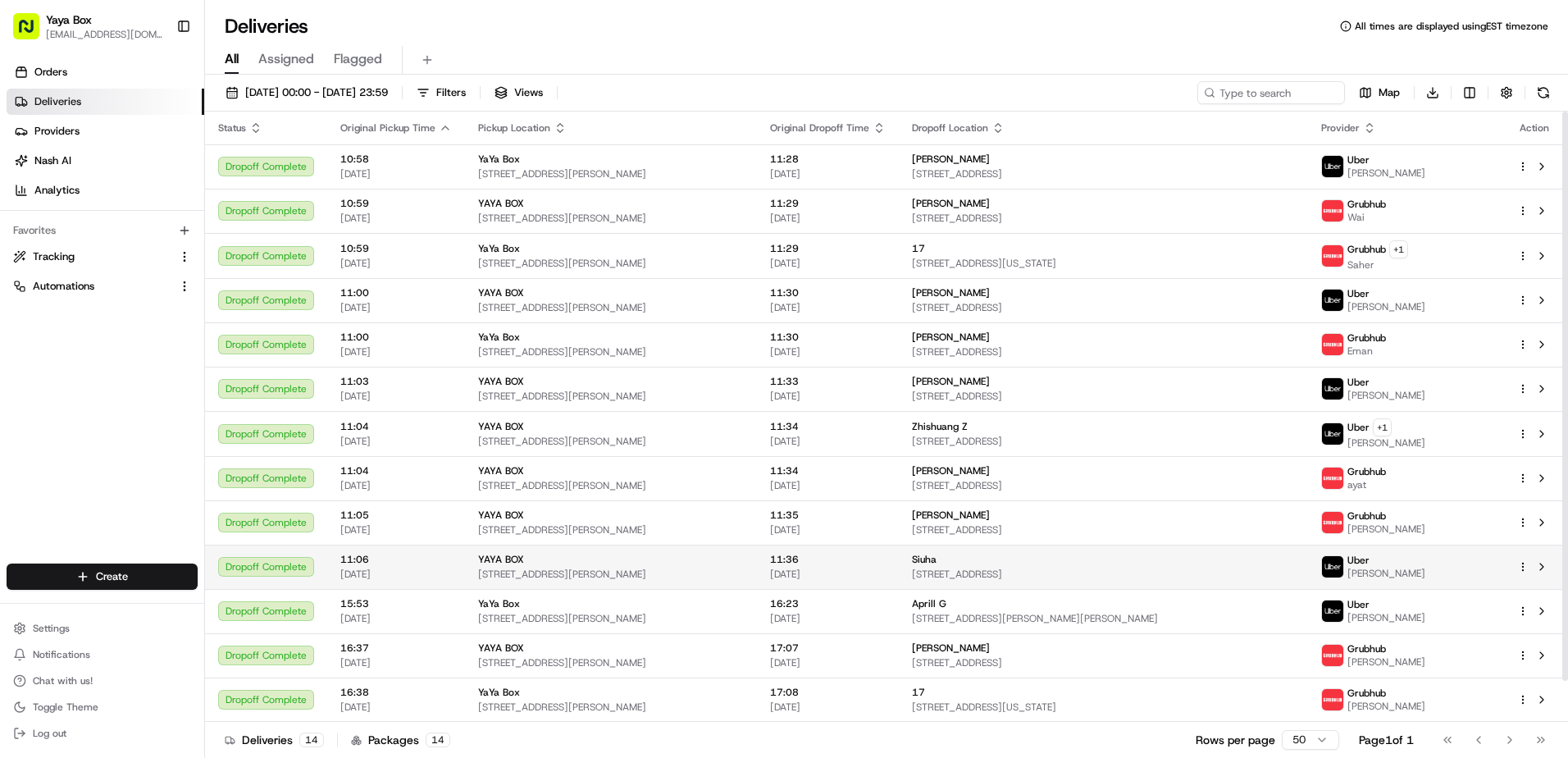
click at [923, 561] on span "Siuha" at bounding box center [925, 560] width 25 height 13
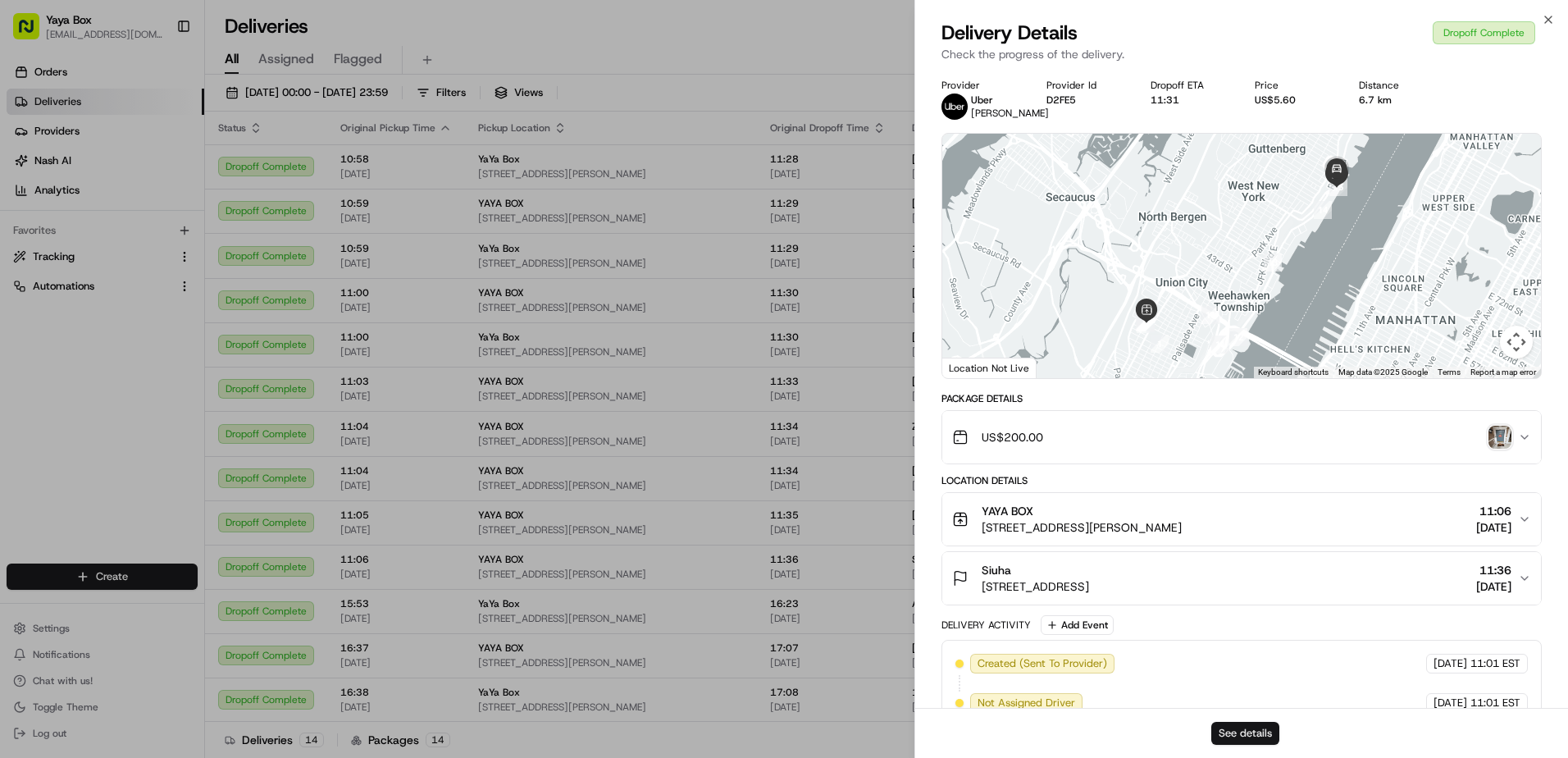
click at [1226, 729] on button "See details" at bounding box center [1245, 733] width 68 height 23
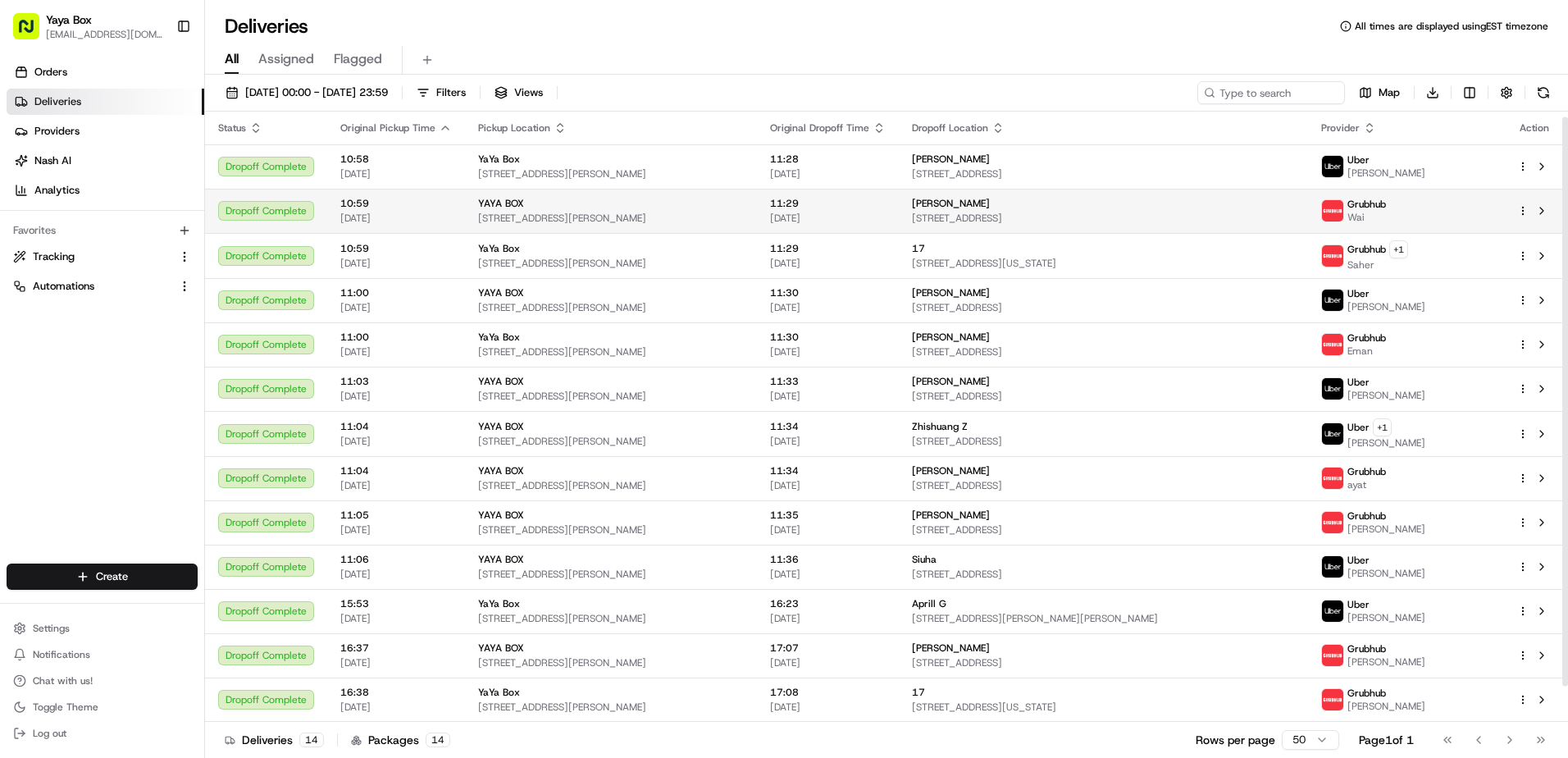
scroll to position [44, 0]
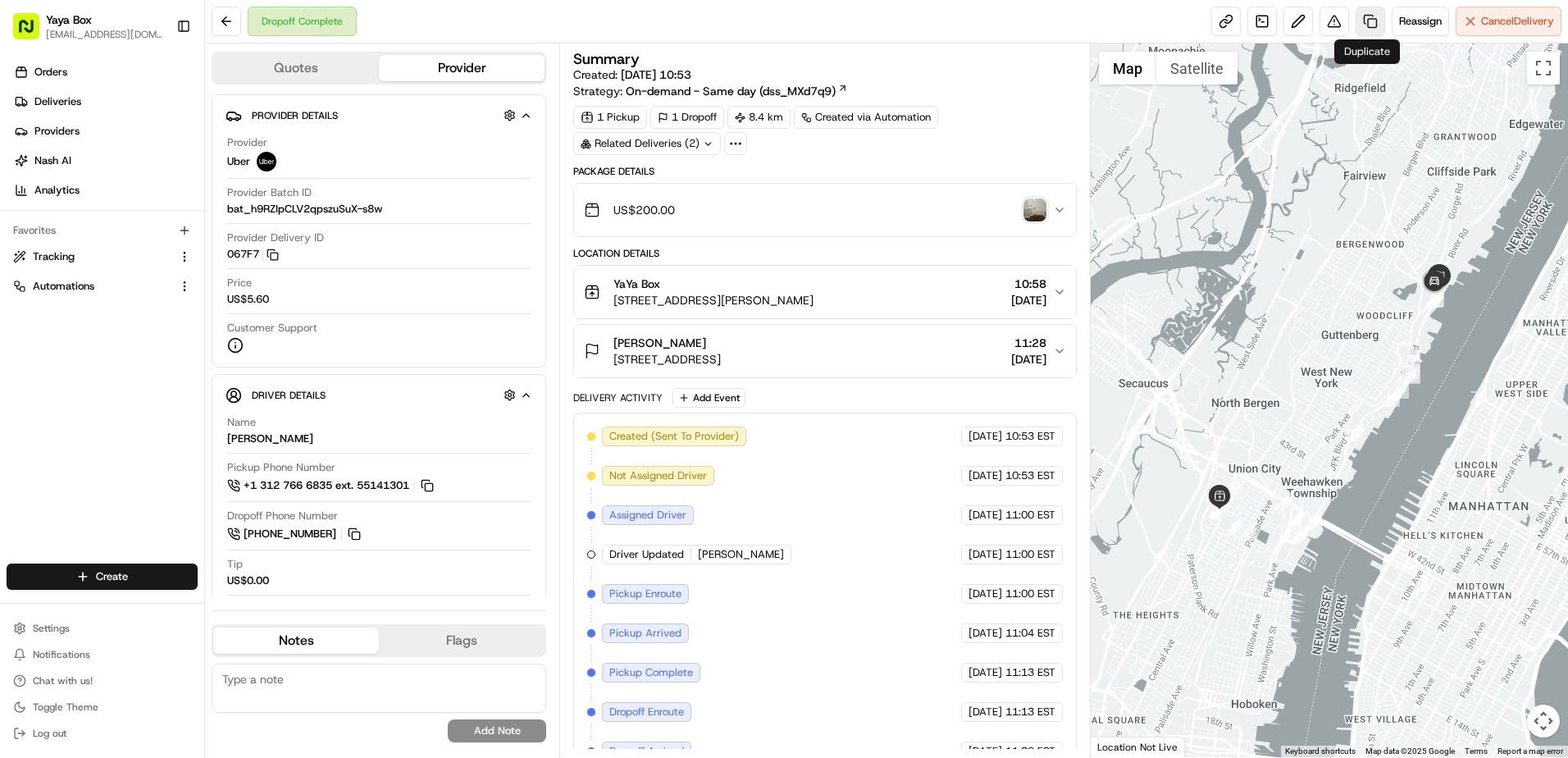
click at [1362, 34] on link at bounding box center [1371, 22] width 30 height 30
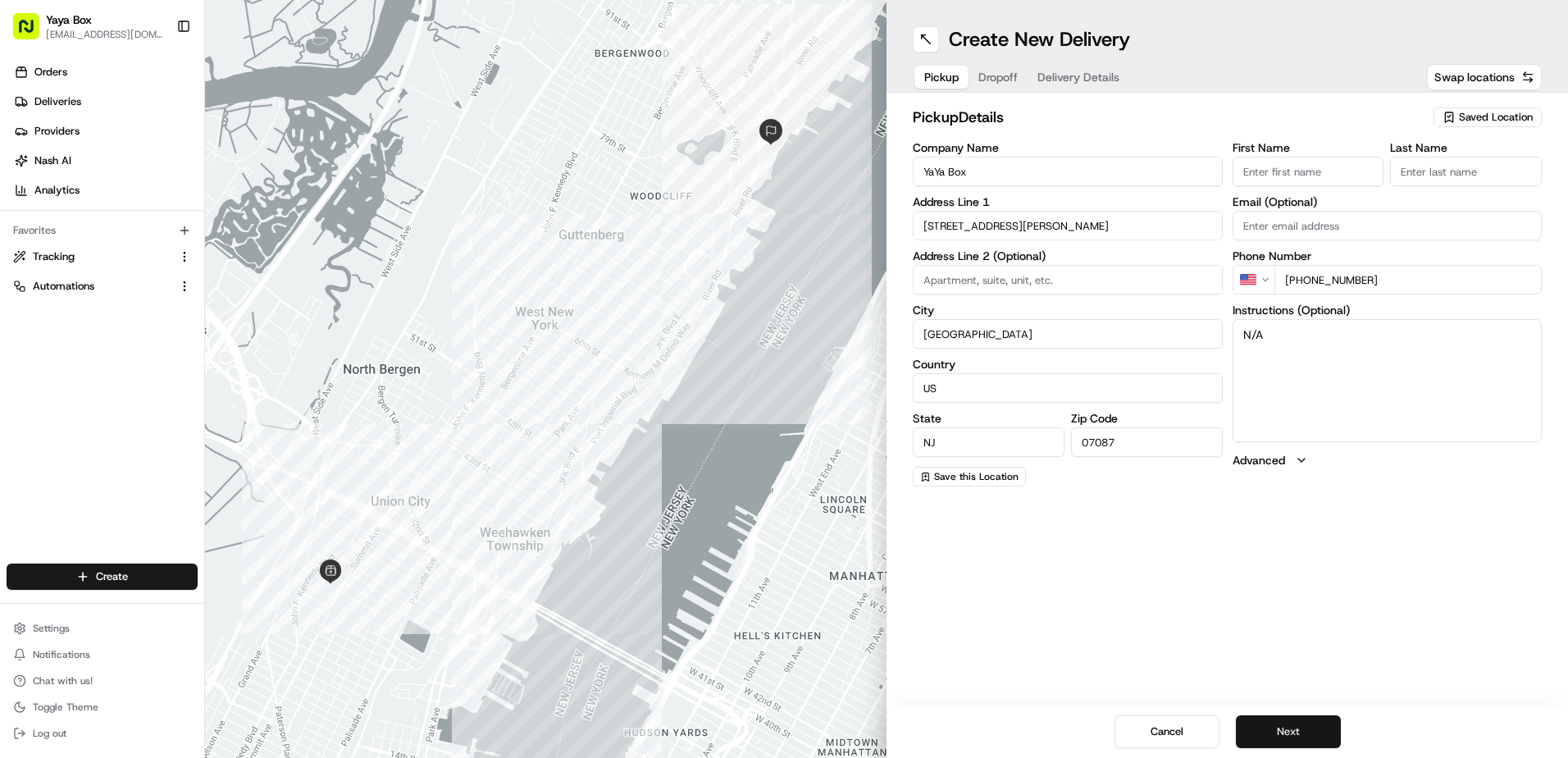
click at [1275, 726] on button "Next" at bounding box center [1289, 732] width 105 height 33
click at [1274, 725] on button "Next" at bounding box center [1289, 732] width 105 height 33
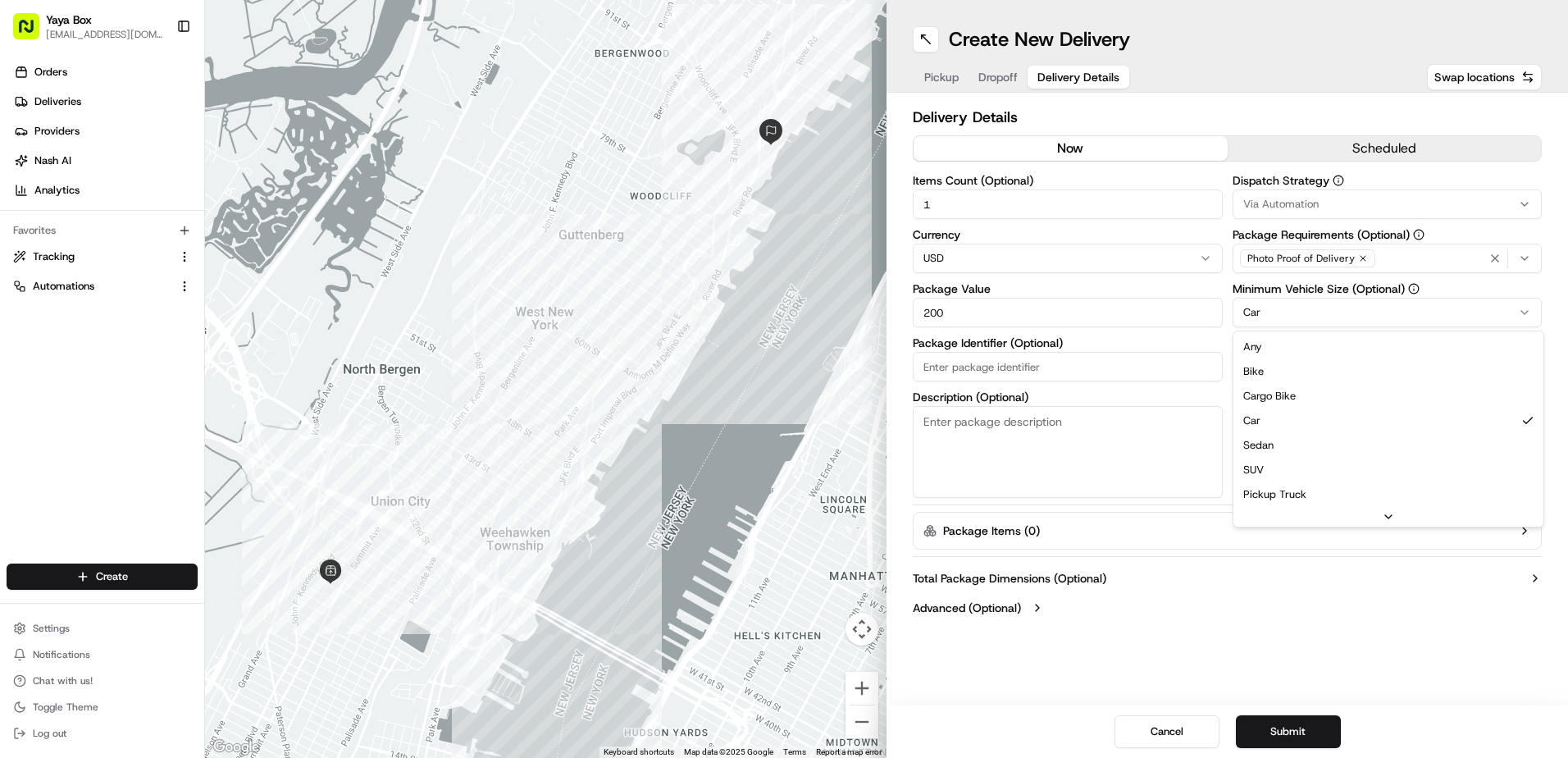
click at [1275, 320] on html "Yaya Box yayaliciousjc@gmail.com Toggle Sidebar Orders Deliveries Providers Nas…" at bounding box center [784, 379] width 1568 height 758
click at [1282, 741] on button "Submit" at bounding box center [1289, 732] width 105 height 33
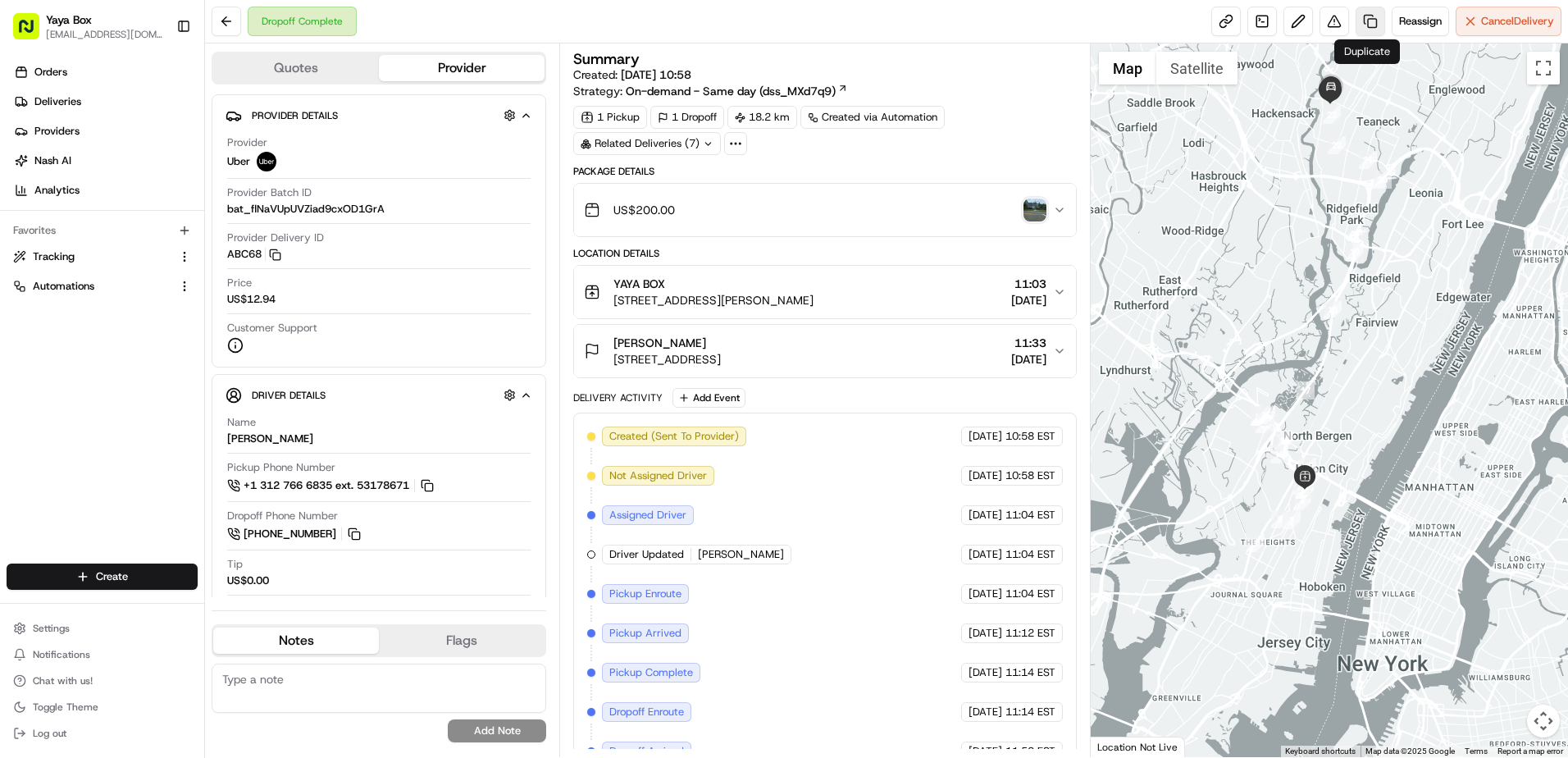
click at [1367, 14] on link at bounding box center [1371, 22] width 30 height 30
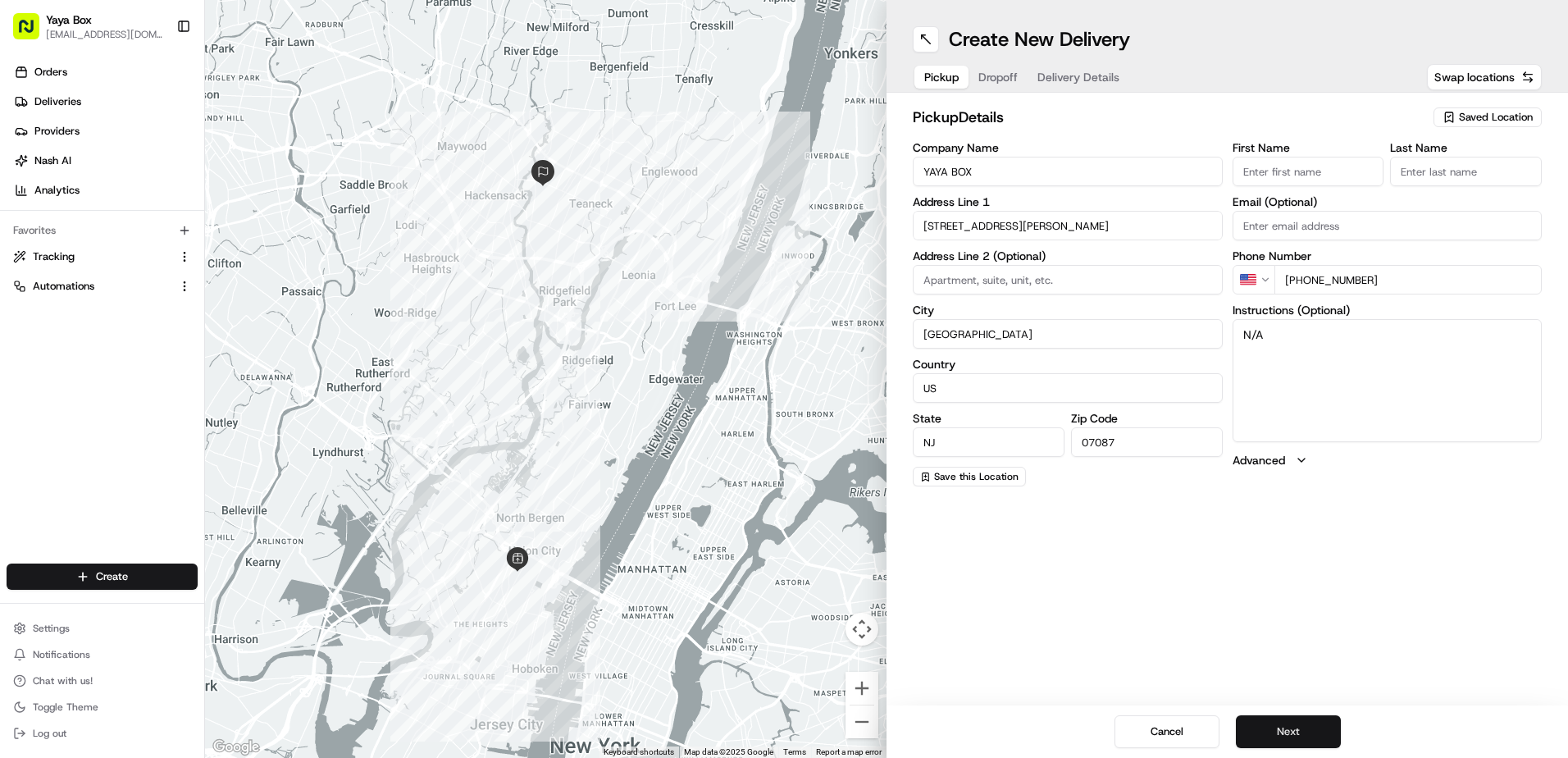
click at [1269, 733] on button "Next" at bounding box center [1289, 732] width 105 height 33
click at [1273, 732] on button "Next" at bounding box center [1289, 732] width 105 height 33
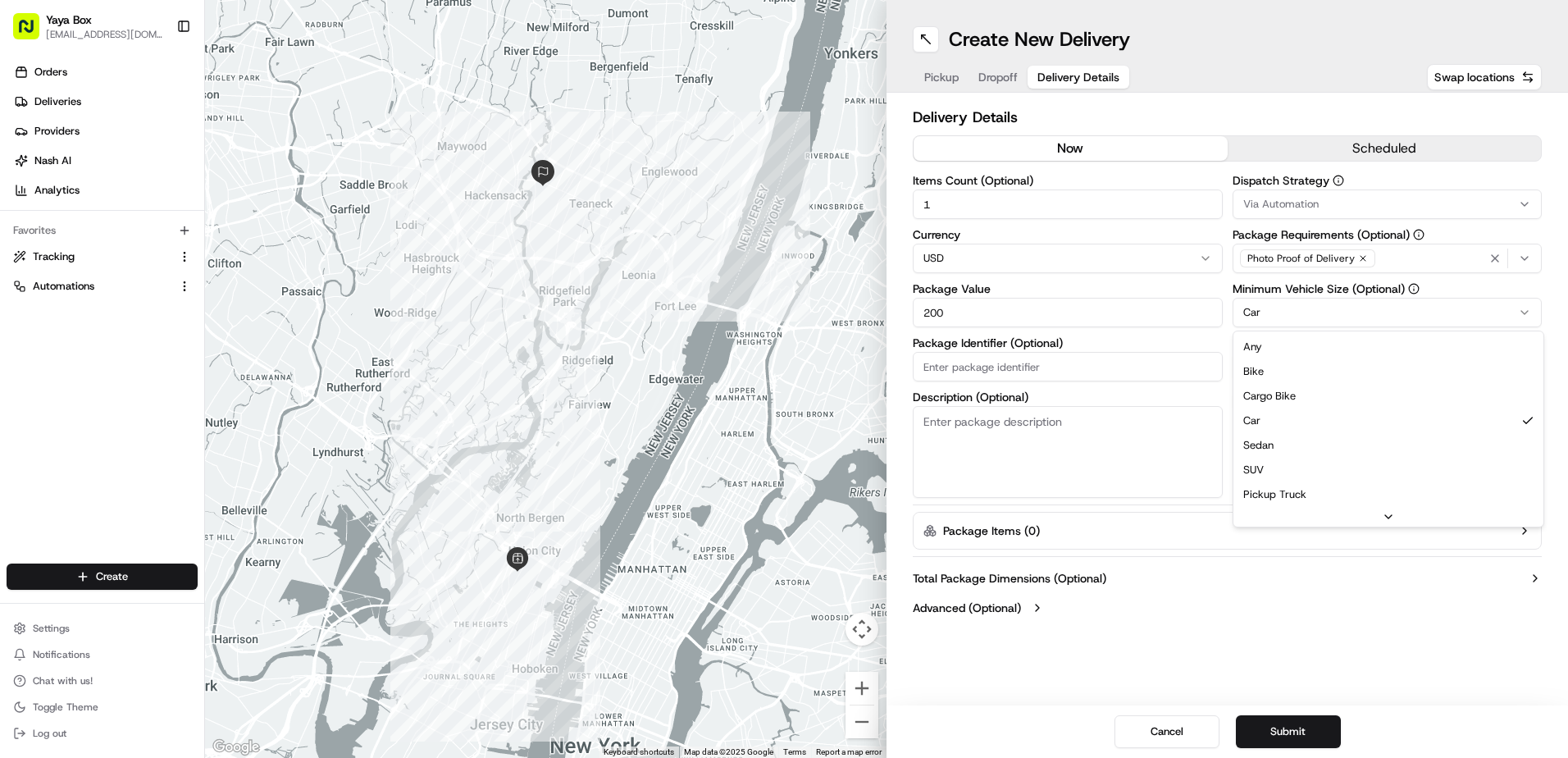
click at [1239, 324] on html "Yaya Box yayaliciousjc@gmail.com Toggle Sidebar Orders Deliveries Providers Nas…" at bounding box center [784, 379] width 1568 height 758
click at [1277, 731] on button "Submit" at bounding box center [1289, 732] width 105 height 33
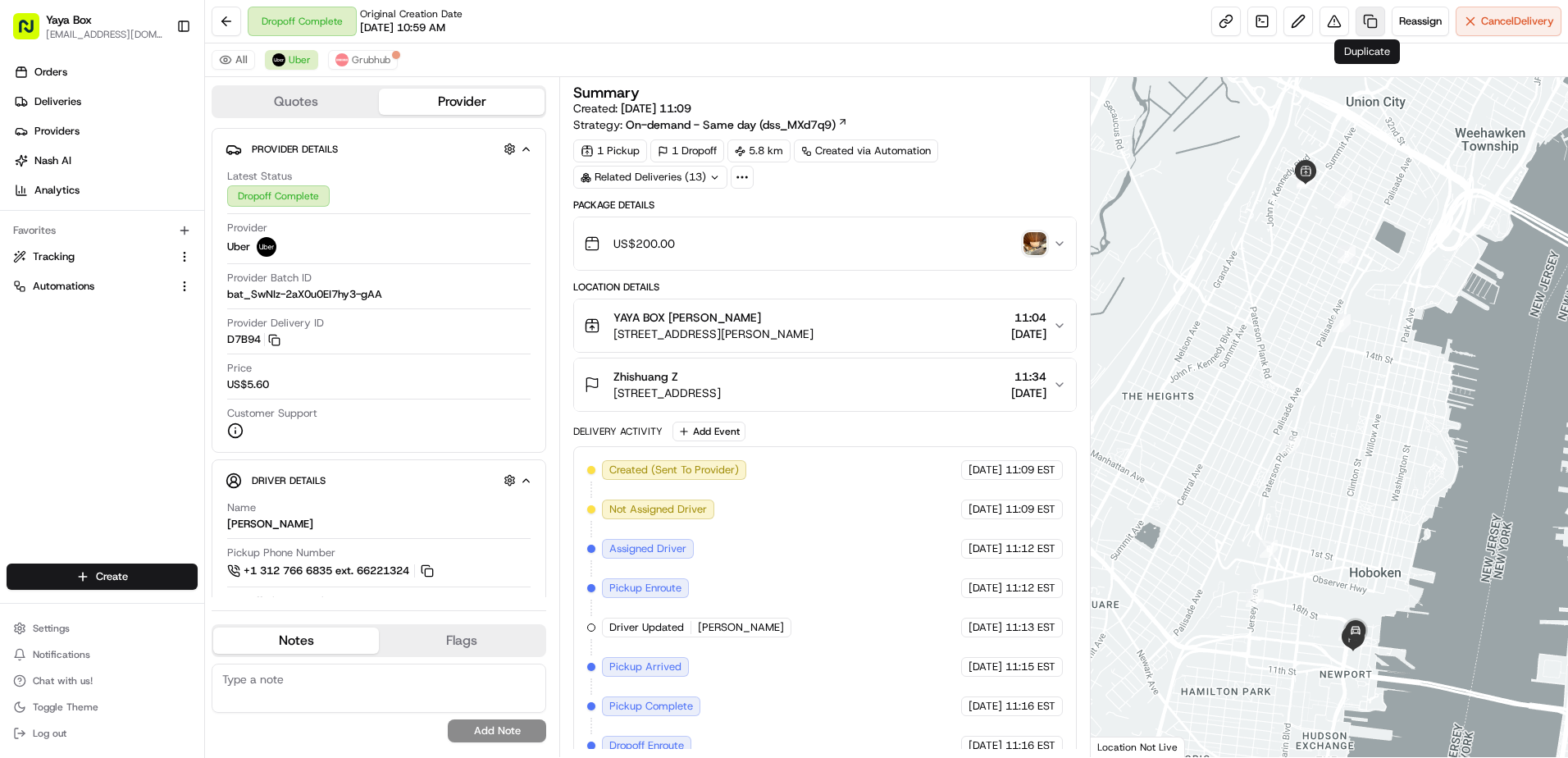
click at [1360, 27] on link at bounding box center [1371, 22] width 30 height 30
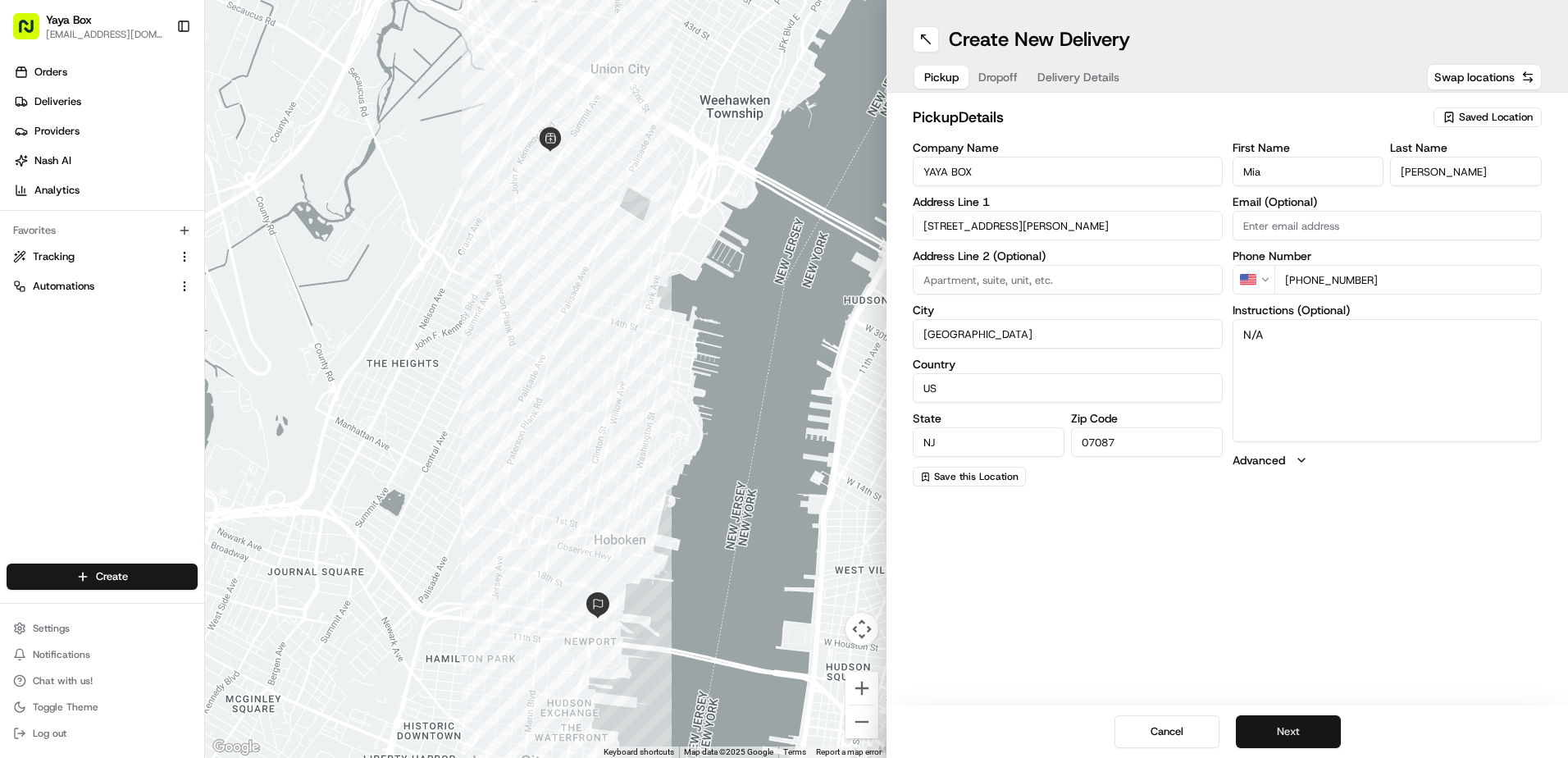
click at [1315, 730] on button "Next" at bounding box center [1289, 732] width 105 height 33
click at [1314, 731] on button "Next" at bounding box center [1289, 732] width 105 height 33
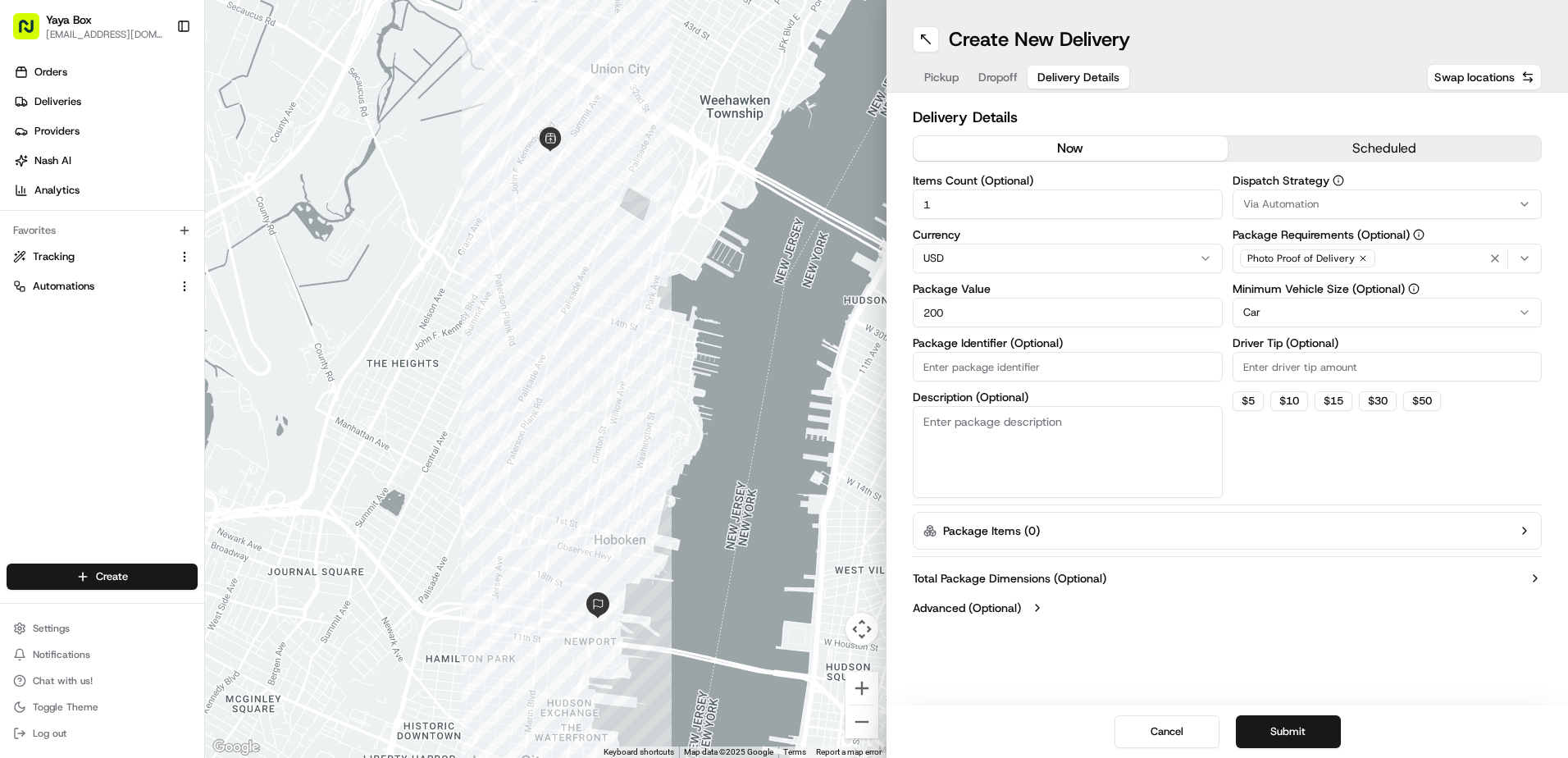
click at [1256, 318] on html "Yaya Box [EMAIL_ADDRESS][DOMAIN_NAME] Toggle Sidebar Orders Deliveries Provider…" at bounding box center [784, 379] width 1568 height 758
click at [1286, 726] on button "Submit" at bounding box center [1289, 732] width 105 height 33
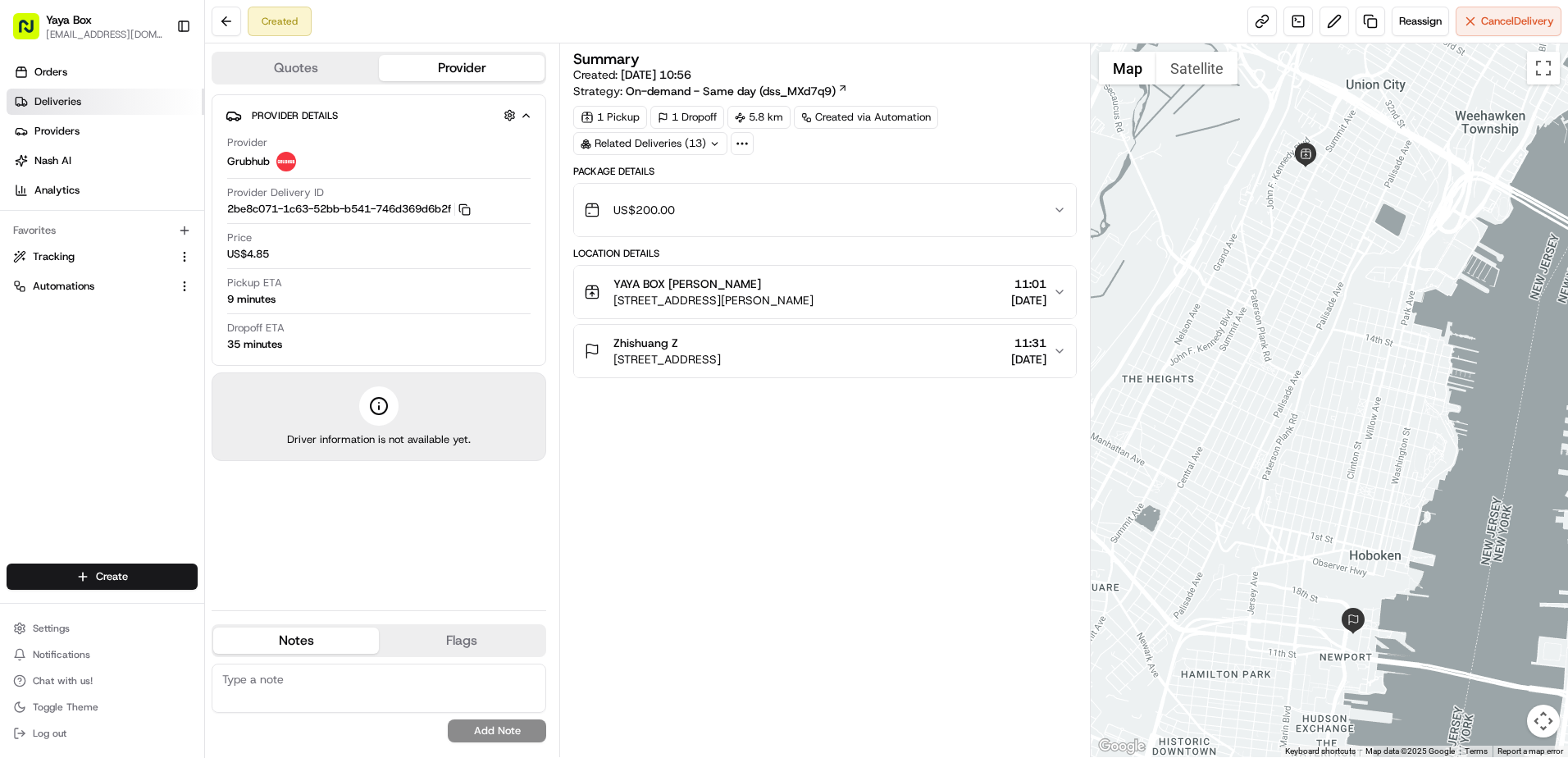
click at [153, 108] on link "Deliveries" at bounding box center [105, 102] width 197 height 27
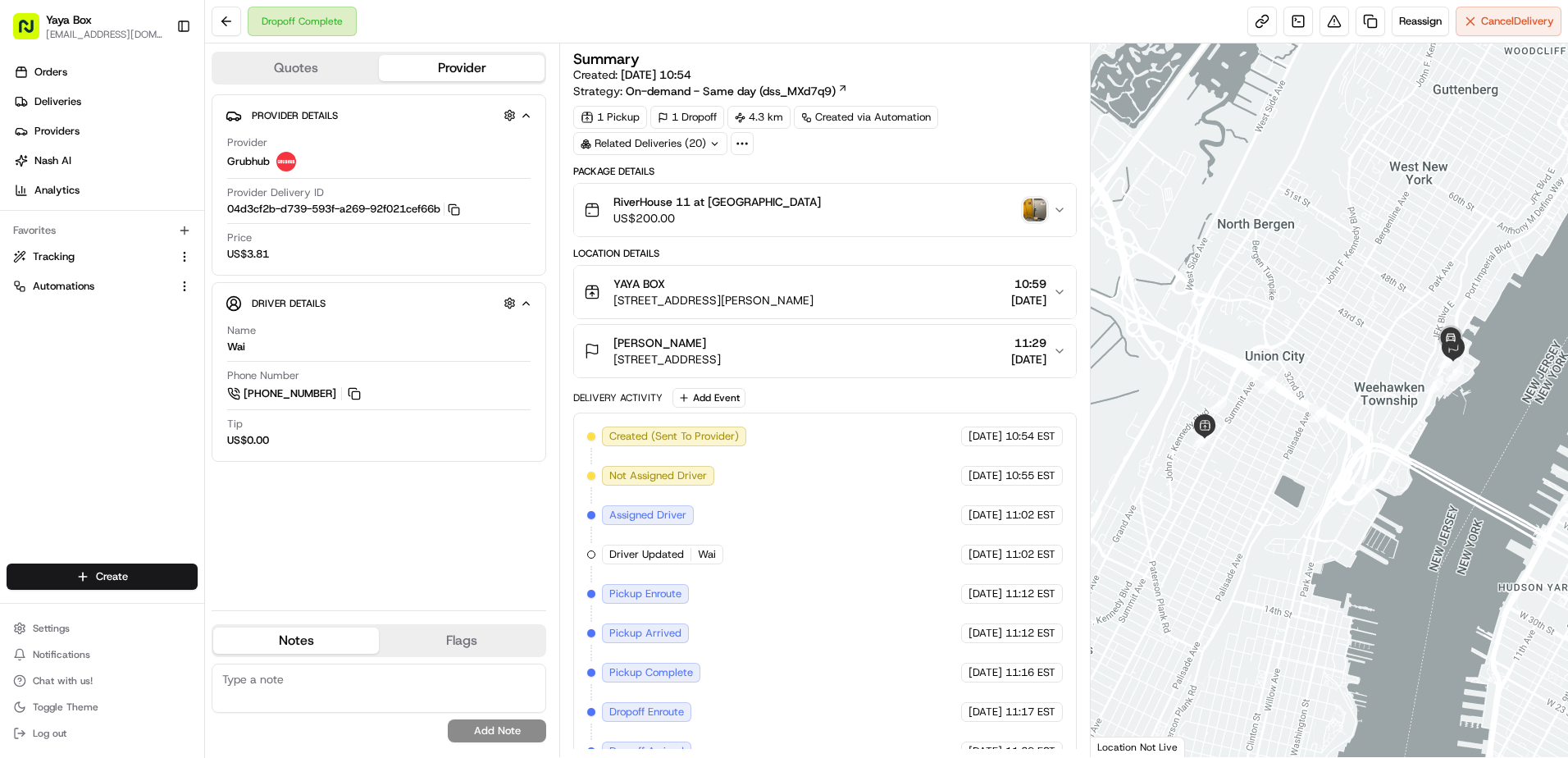
click at [1367, 37] on div "Dropoff Complete Reassign Cancel Delivery" at bounding box center [886, 22] width 1363 height 43
click at [1368, 32] on link at bounding box center [1371, 22] width 30 height 30
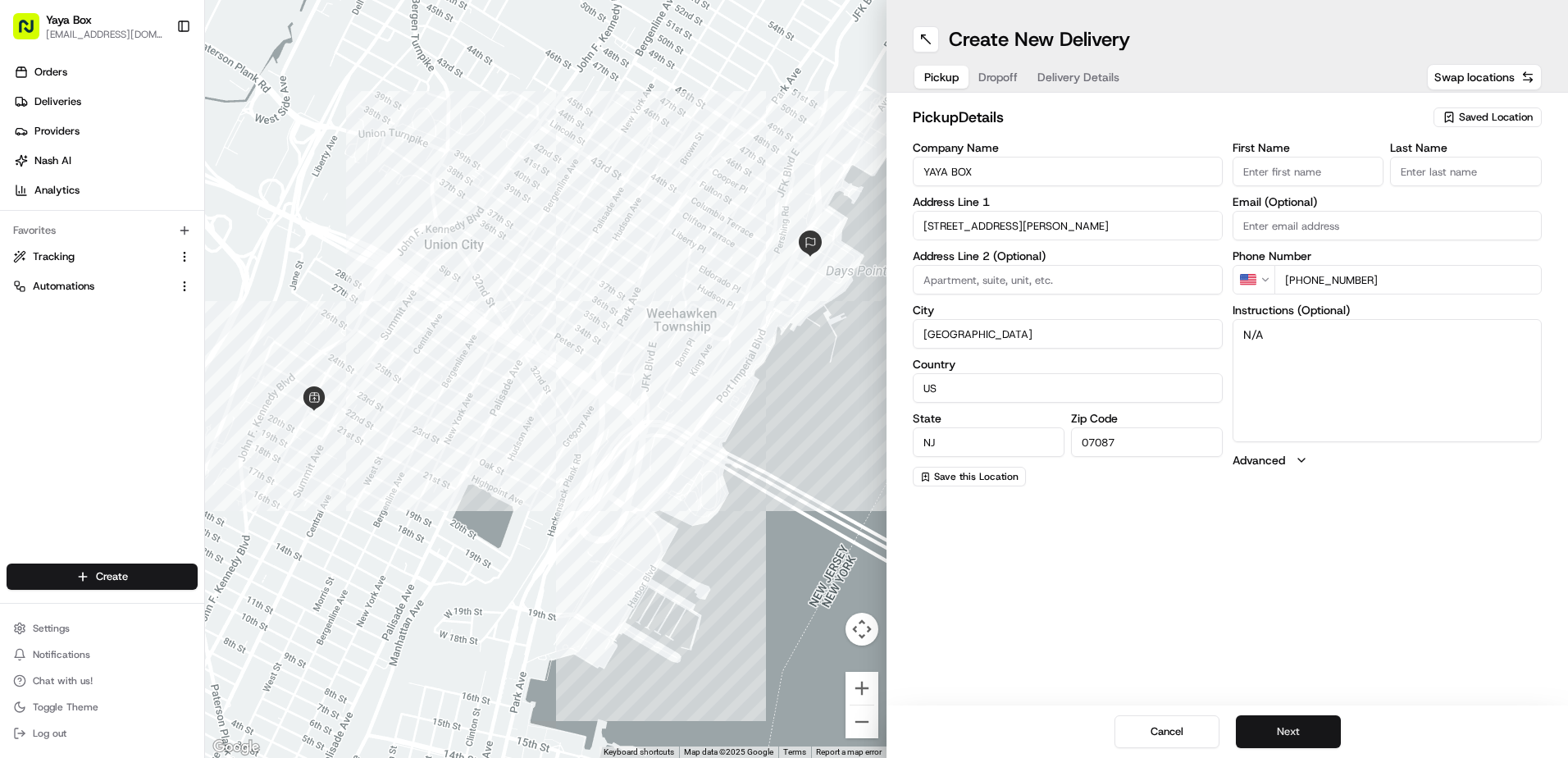
click at [1299, 731] on button "Next" at bounding box center [1289, 732] width 105 height 33
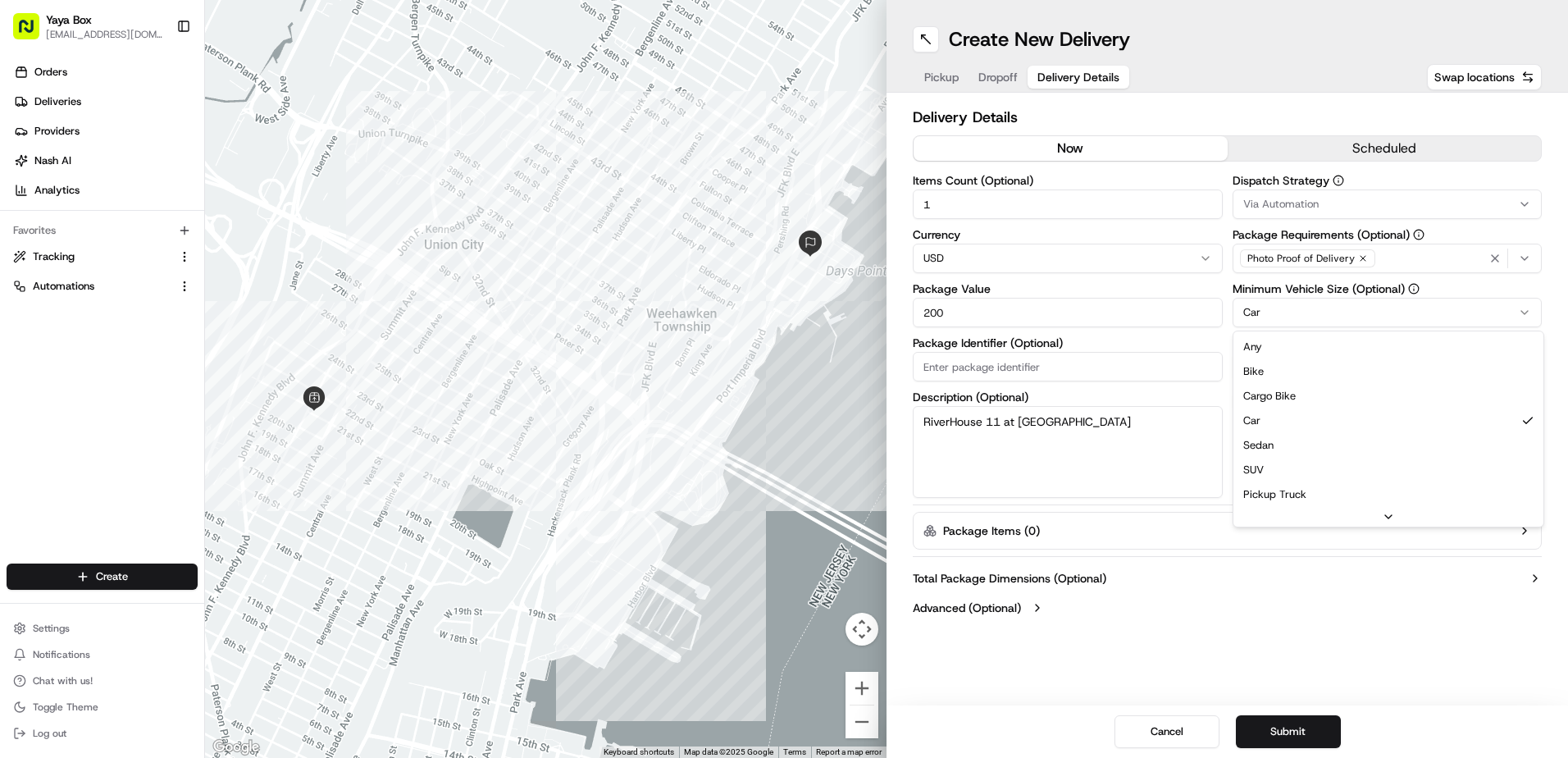
click at [1247, 311] on html "Yaya Box yayaliciousjc@gmail.com Toggle Sidebar Orders Deliveries Providers Nas…" at bounding box center [784, 379] width 1568 height 758
click at [1318, 731] on button "Submit" at bounding box center [1289, 732] width 105 height 33
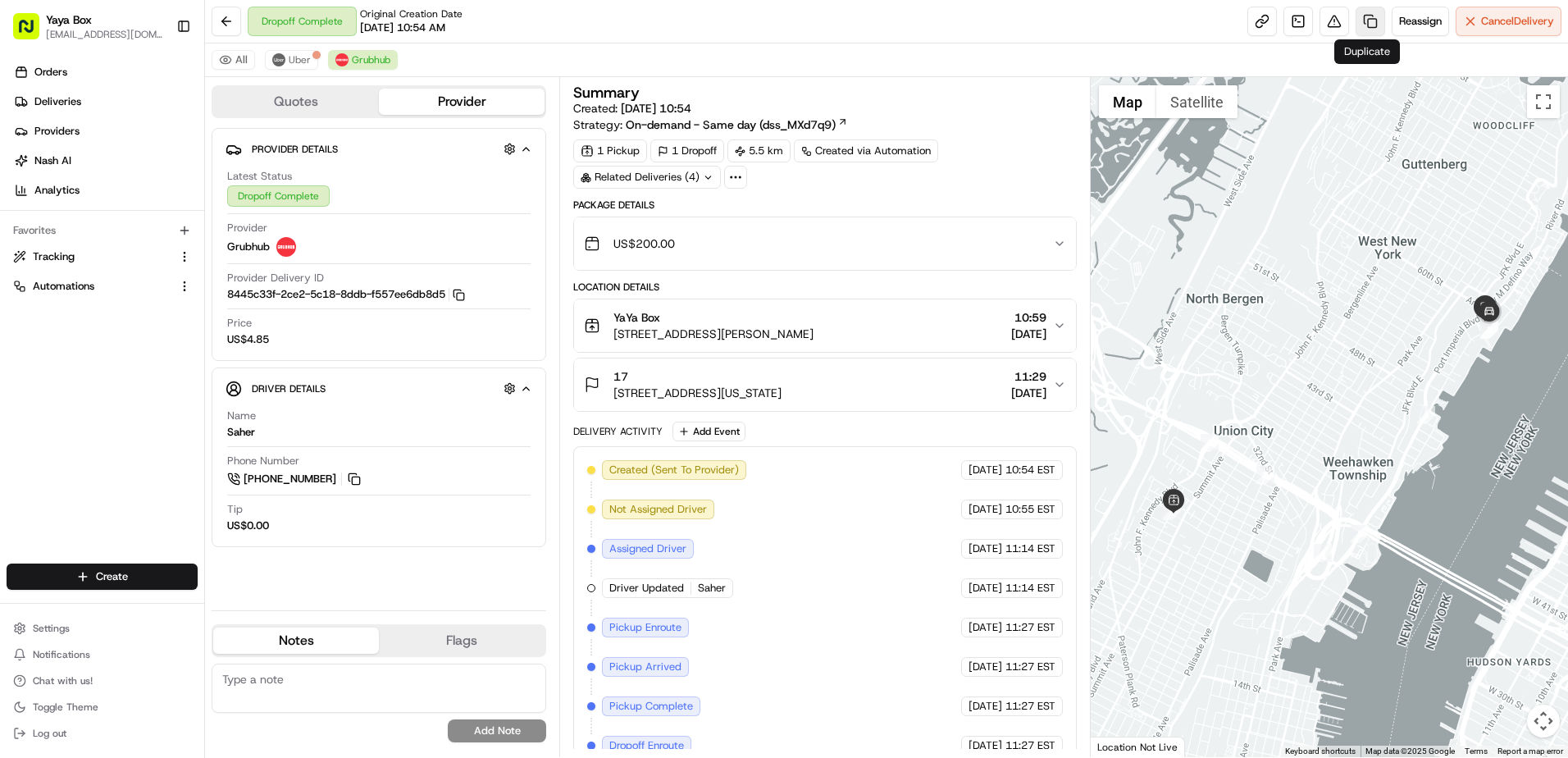
click at [1360, 32] on link at bounding box center [1371, 22] width 30 height 30
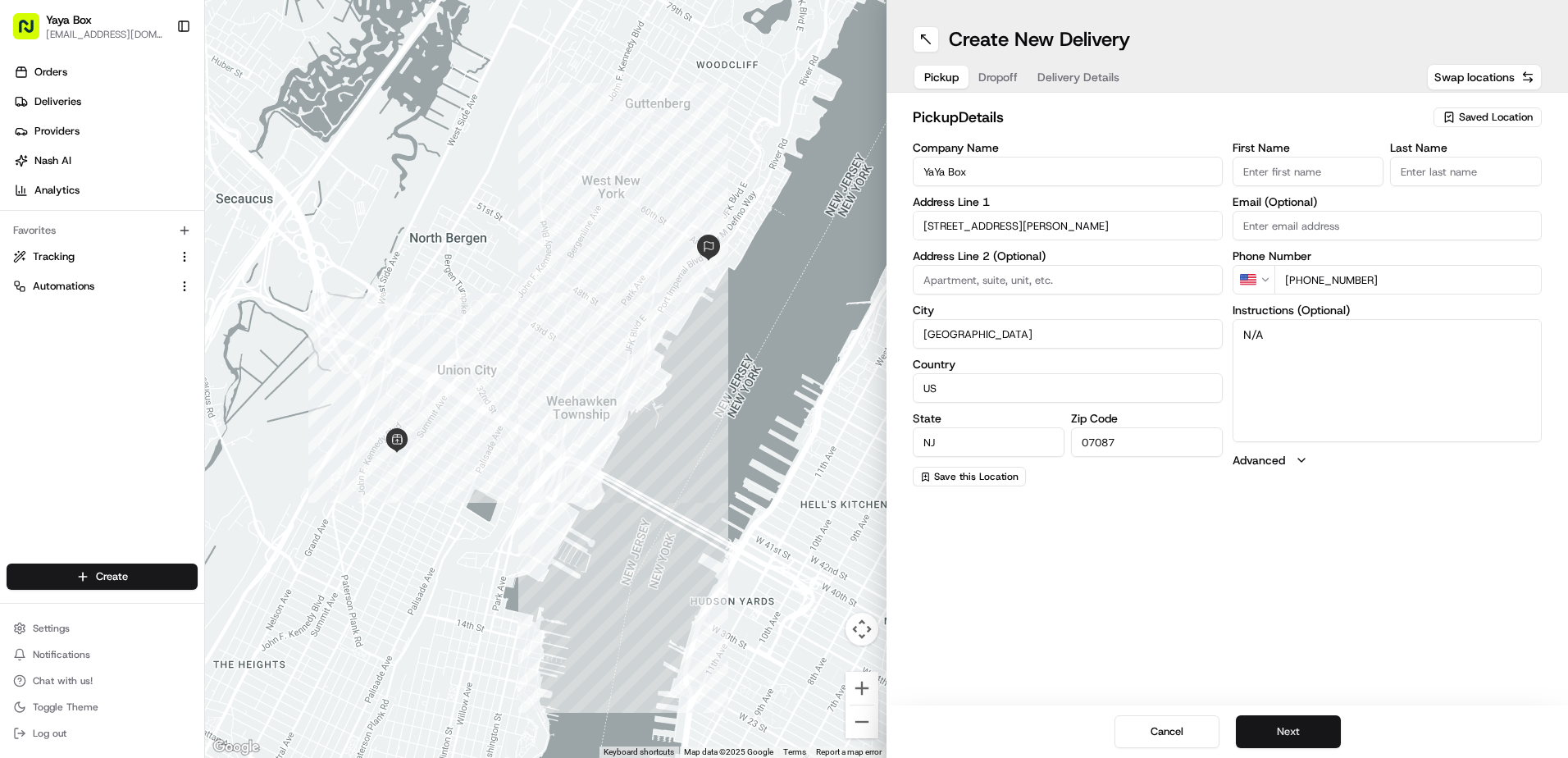
click at [1280, 737] on button "Next" at bounding box center [1289, 732] width 105 height 33
click at [1280, 732] on button "Next" at bounding box center [1289, 732] width 105 height 33
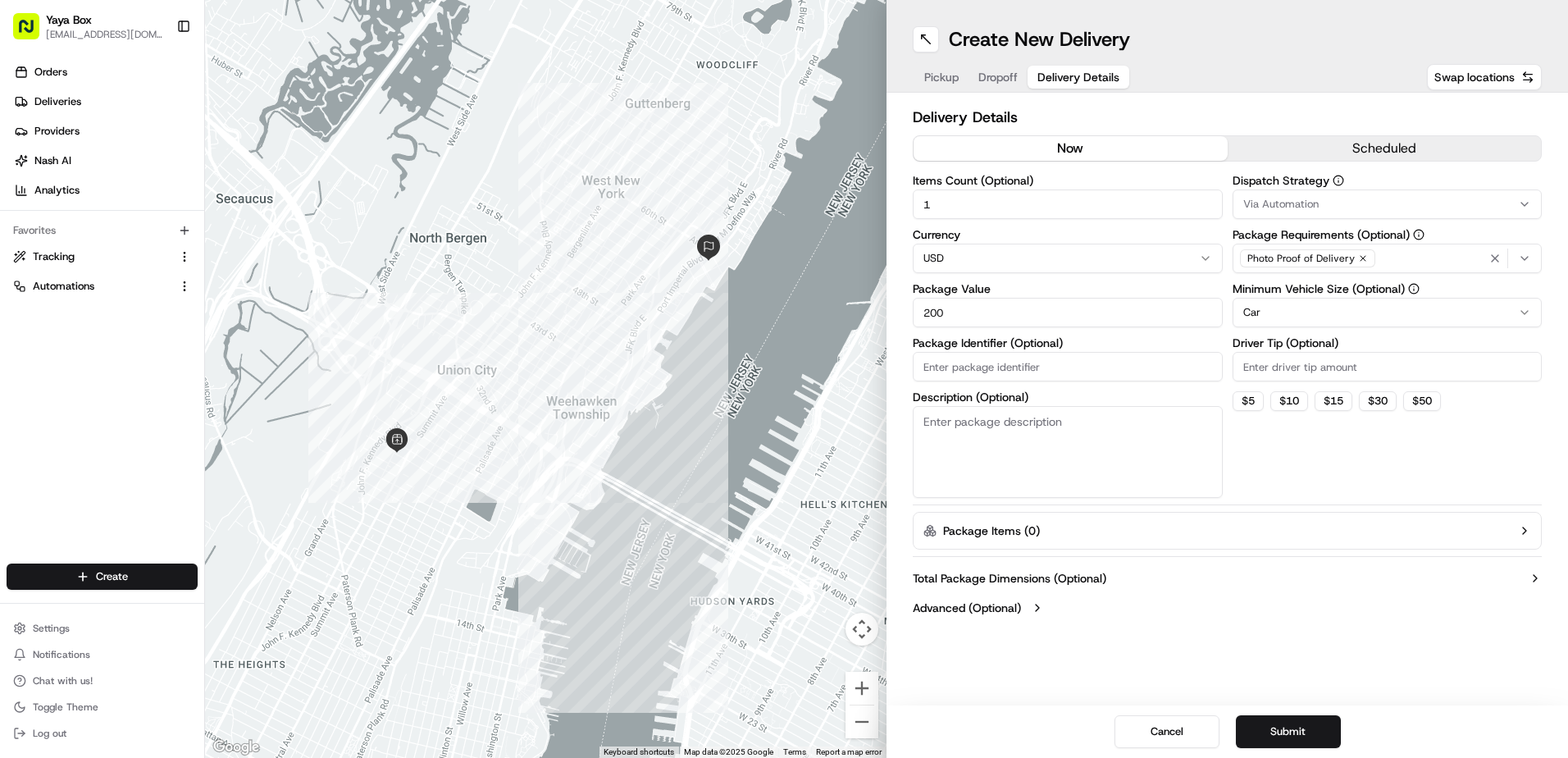
click at [1265, 305] on html "Yaya Box [EMAIL_ADDRESS][DOMAIN_NAME] Toggle Sidebar Orders Deliveries Provider…" at bounding box center [784, 379] width 1568 height 758
click at [1278, 727] on button "Submit" at bounding box center [1289, 732] width 105 height 33
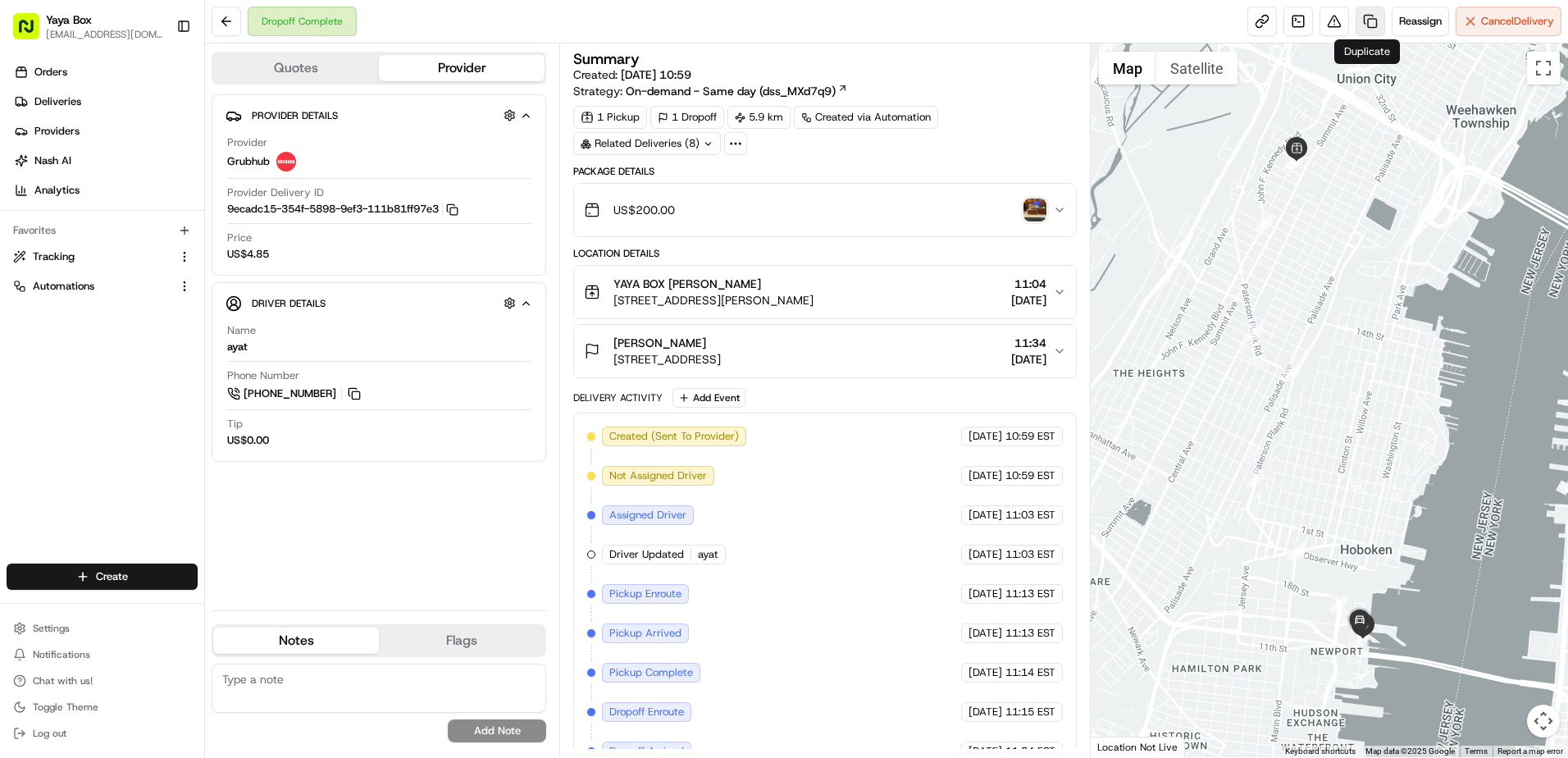
click at [1371, 20] on link at bounding box center [1371, 22] width 30 height 30
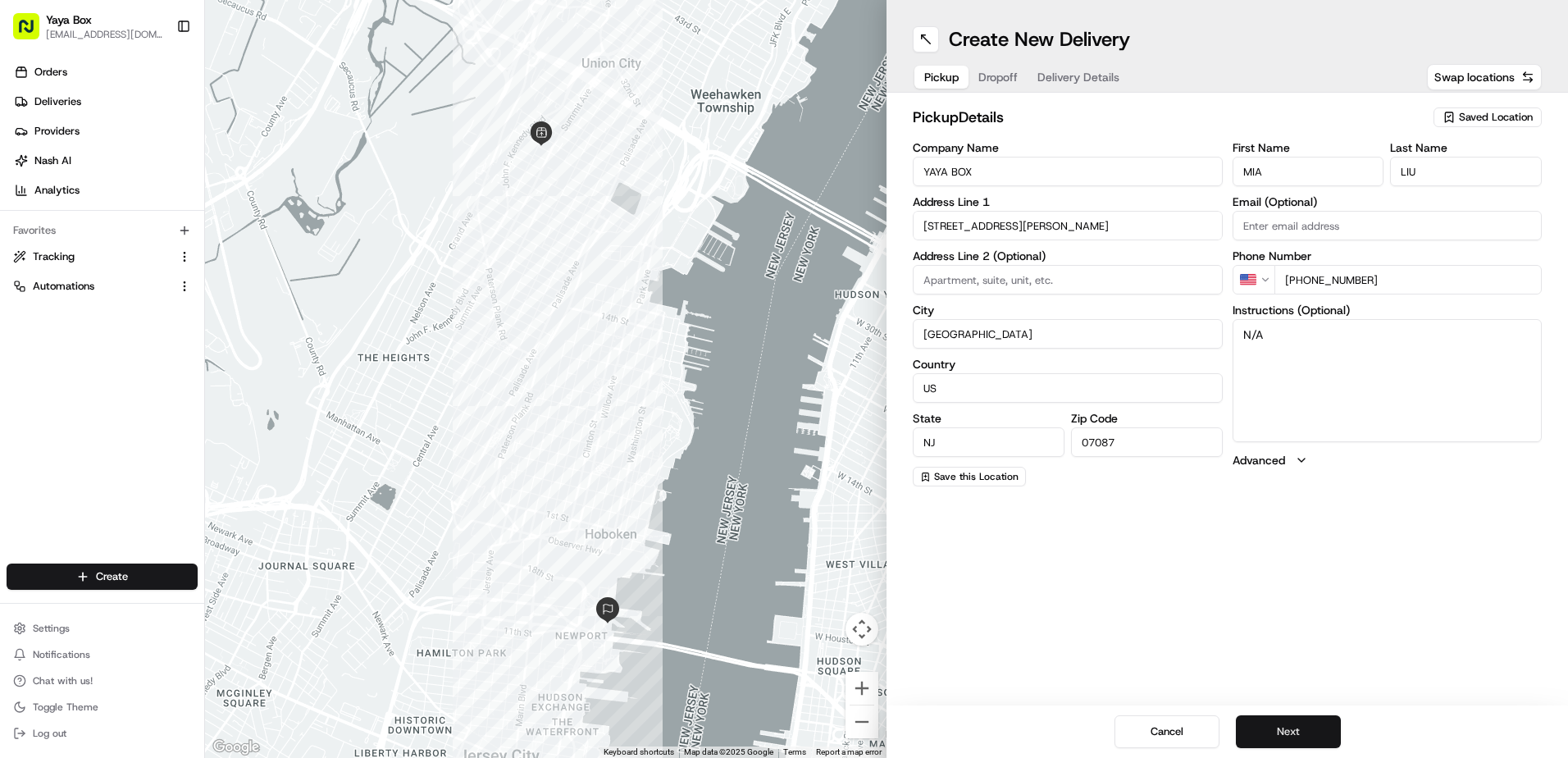
click at [1284, 727] on button "Next" at bounding box center [1289, 732] width 105 height 33
click at [1287, 729] on button "Next" at bounding box center [1289, 732] width 105 height 33
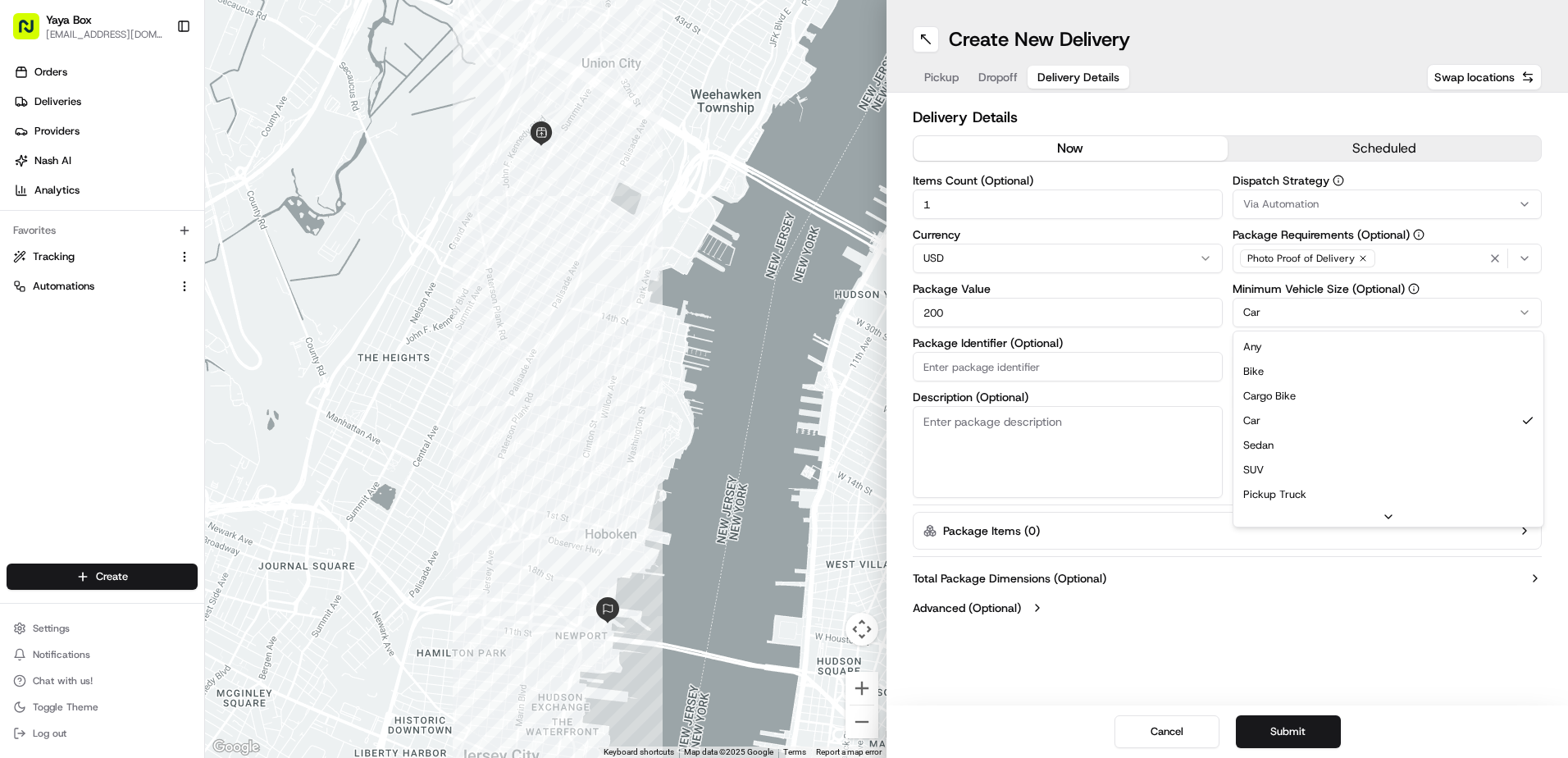
click at [1260, 323] on html "Yaya Box [EMAIL_ADDRESS][DOMAIN_NAME] Toggle Sidebar Orders Deliveries Provider…" at bounding box center [784, 379] width 1568 height 758
click at [1293, 744] on button "Submit" at bounding box center [1289, 732] width 105 height 33
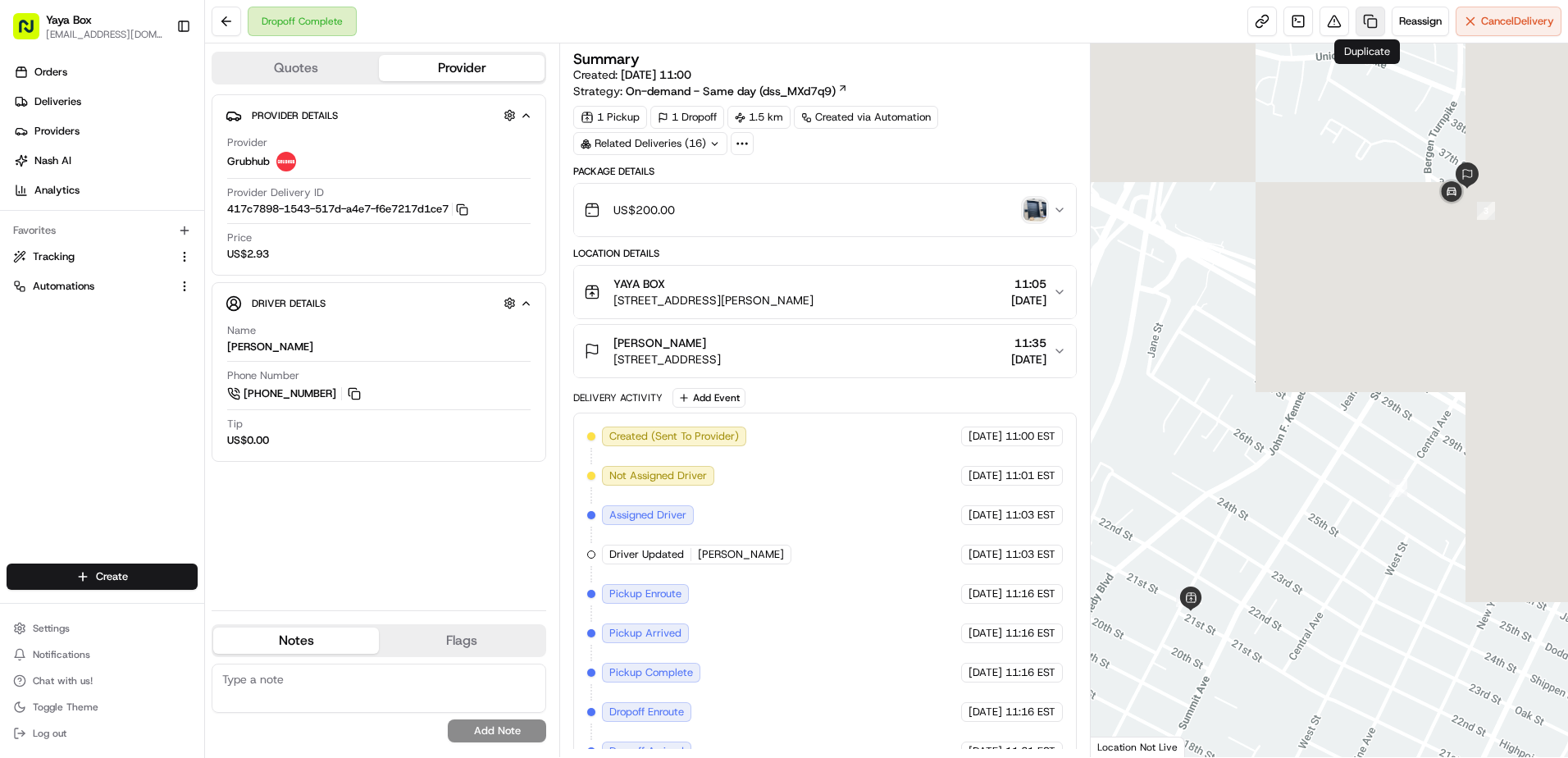
click at [1378, 22] on link at bounding box center [1371, 22] width 30 height 30
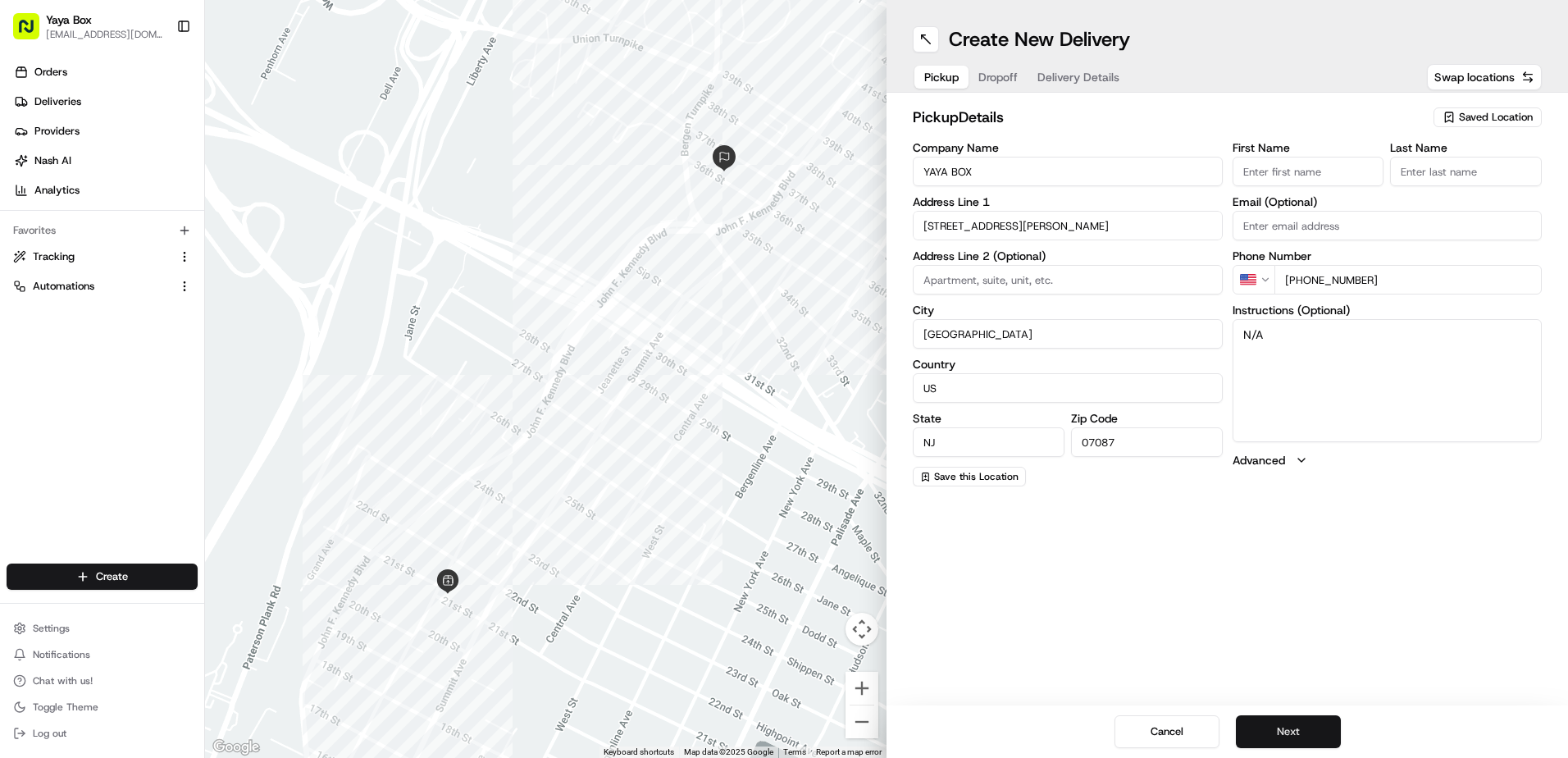
click at [1276, 731] on button "Next" at bounding box center [1289, 732] width 105 height 33
drag, startPoint x: 1276, startPoint y: 731, endPoint x: 1279, endPoint y: 712, distance: 19.2
click at [1278, 731] on button "Next" at bounding box center [1289, 732] width 105 height 33
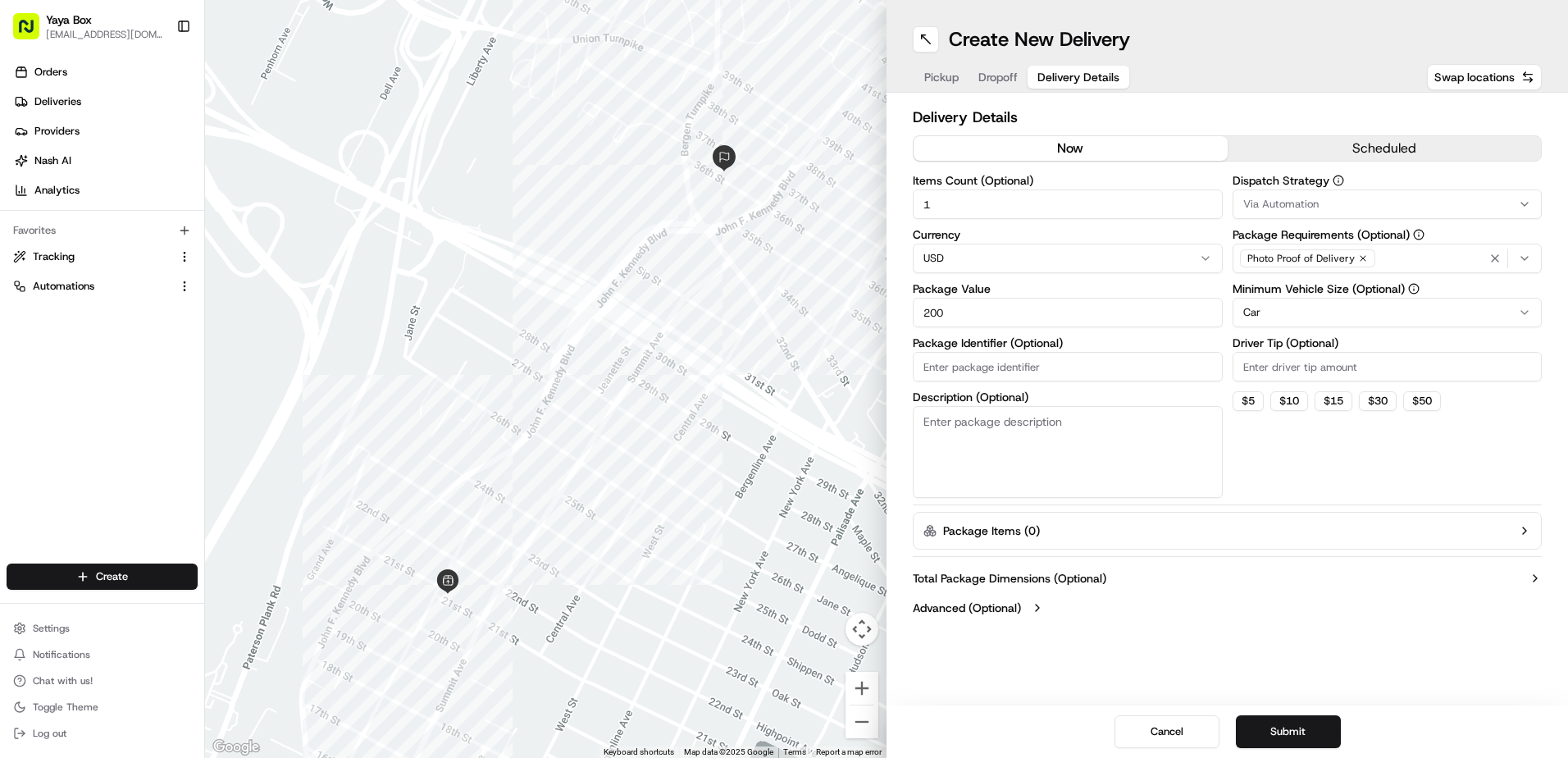
click at [1243, 318] on html "Yaya Box yayaliciousjc@gmail.com Toggle Sidebar Orders Deliveries Providers Nas…" at bounding box center [784, 379] width 1568 height 758
click at [1288, 732] on button "Submit" at bounding box center [1289, 732] width 105 height 33
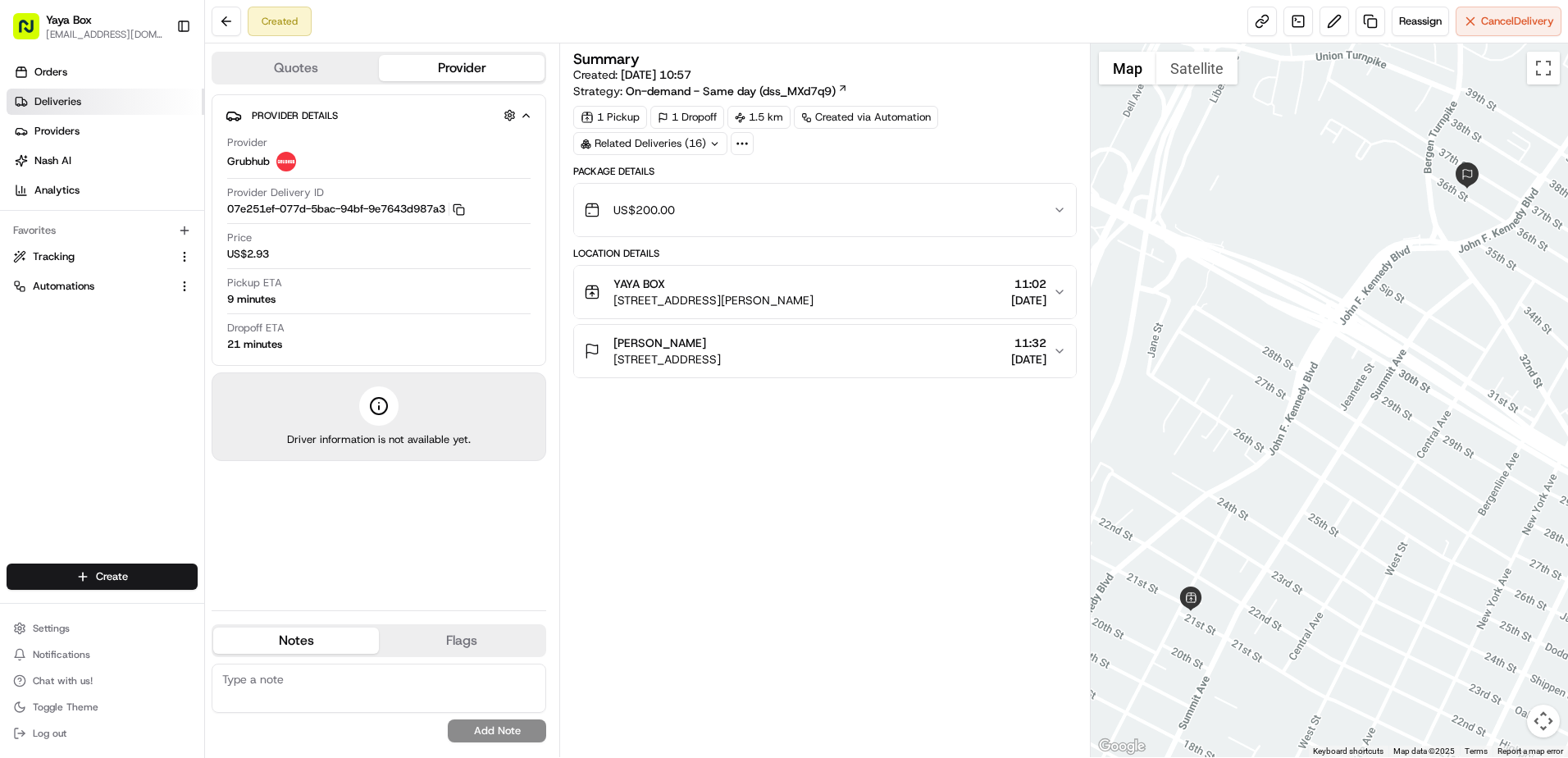
click at [141, 100] on link "Deliveries" at bounding box center [105, 102] width 197 height 27
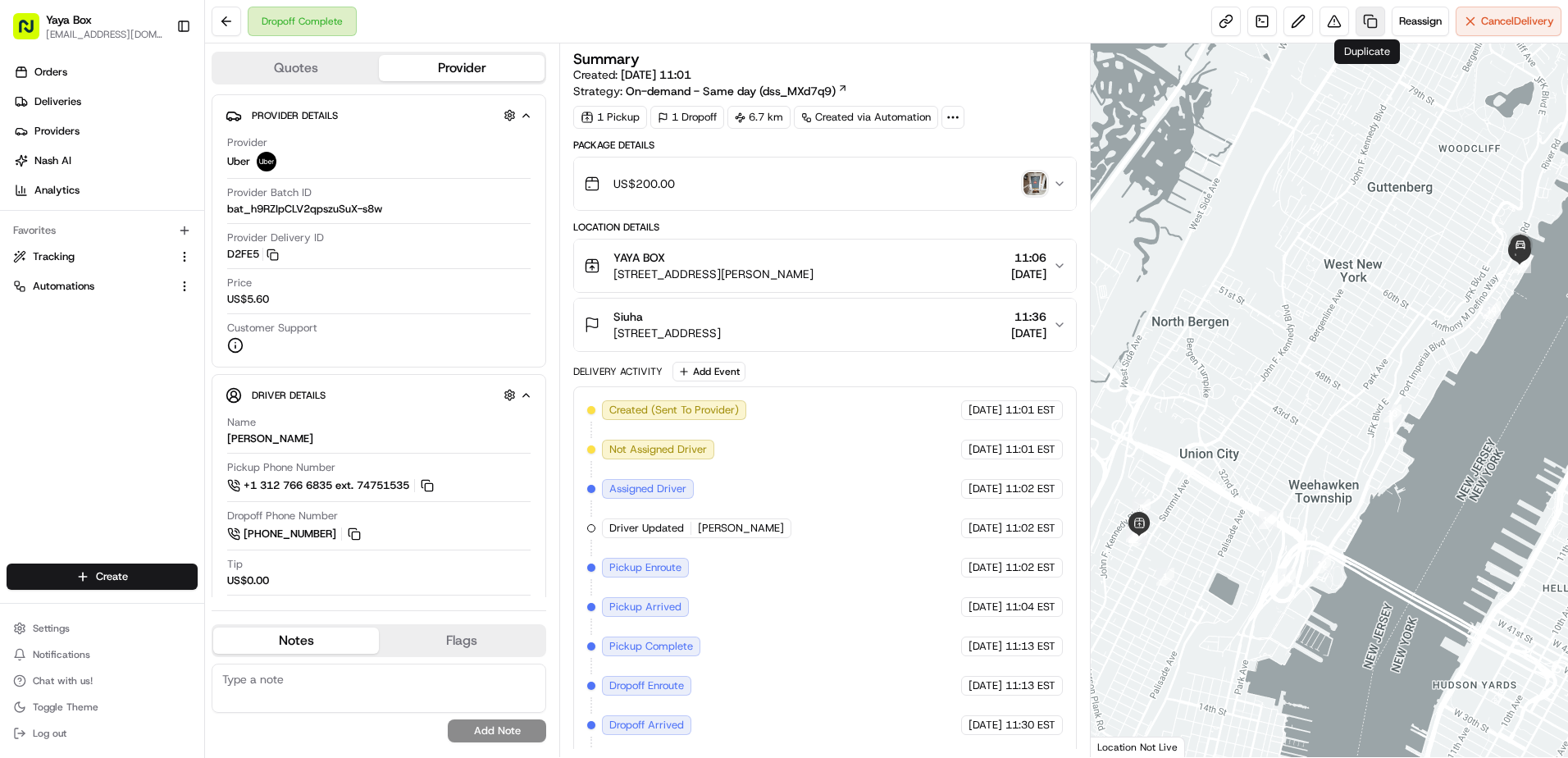
click at [1368, 32] on link at bounding box center [1371, 22] width 30 height 30
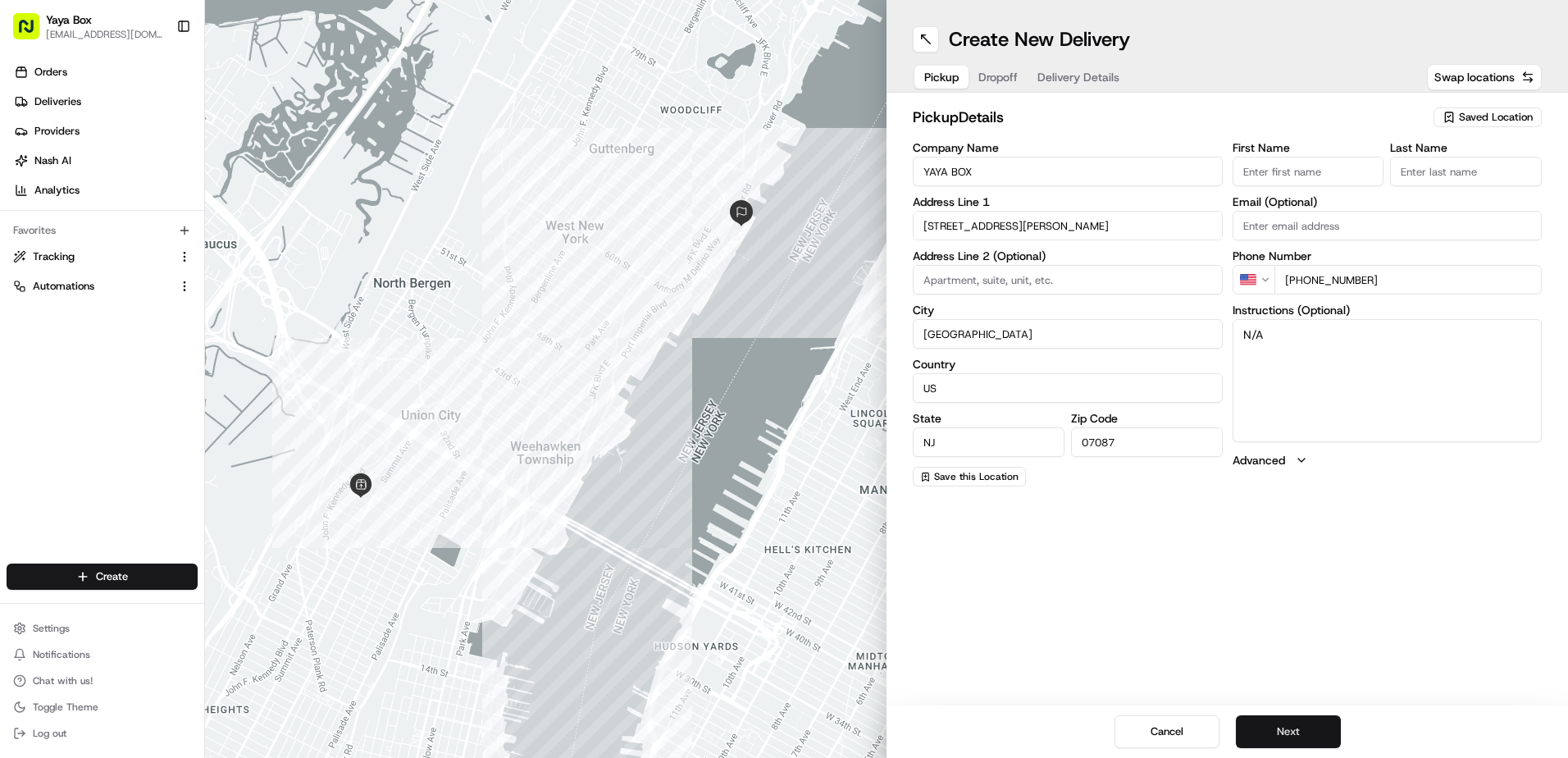
click at [1299, 740] on button "Next" at bounding box center [1289, 732] width 105 height 33
click at [1299, 737] on button "Next" at bounding box center [1289, 732] width 105 height 33
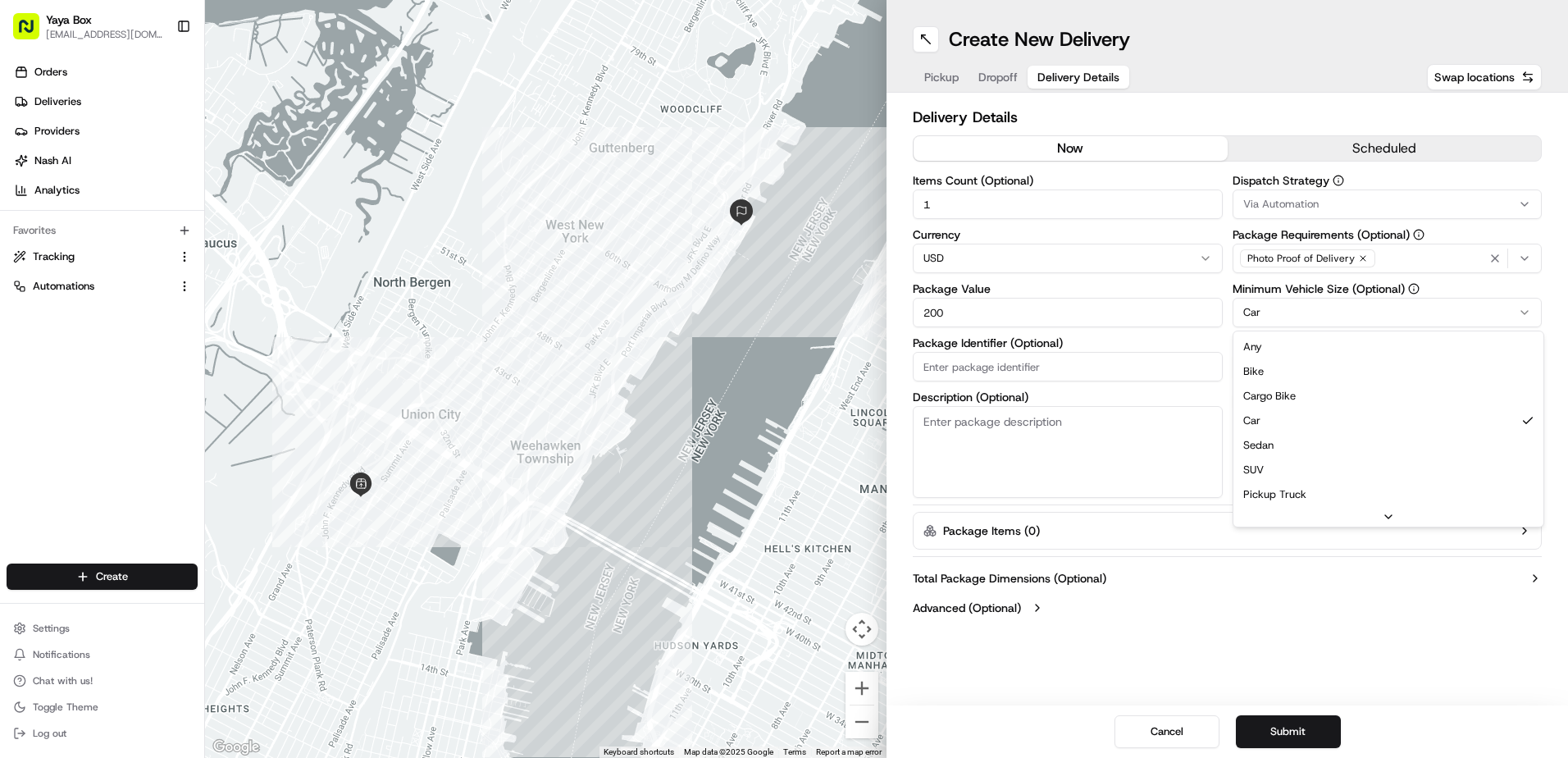
click at [1279, 315] on html "Yaya Box [EMAIL_ADDRESS][DOMAIN_NAME] Toggle Sidebar Orders Deliveries Provider…" at bounding box center [784, 379] width 1568 height 758
click at [1277, 731] on button "Submit" at bounding box center [1289, 732] width 105 height 33
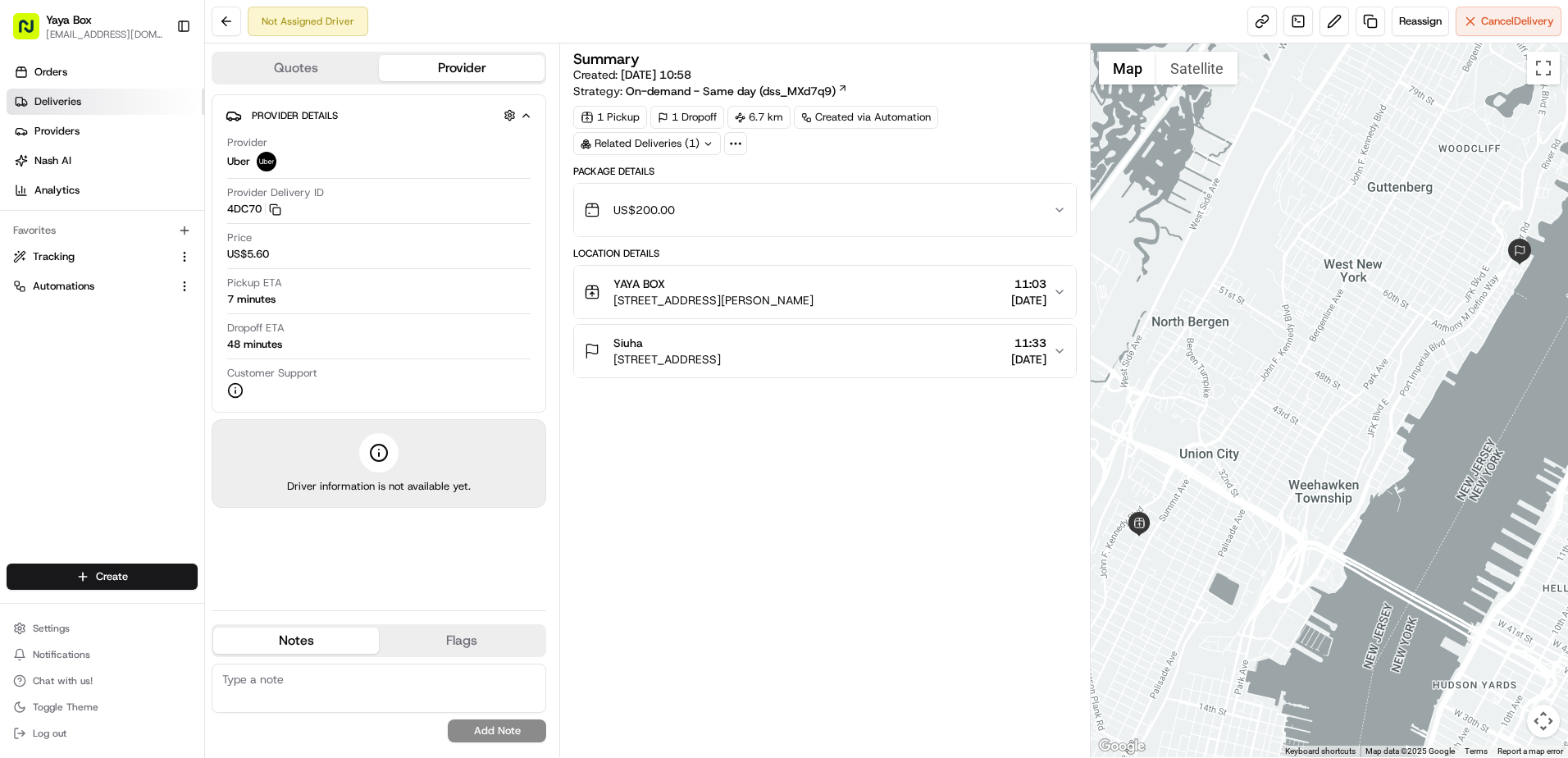
click at [128, 103] on link "Deliveries" at bounding box center [105, 102] width 197 height 27
